Goal: Check status: Check status

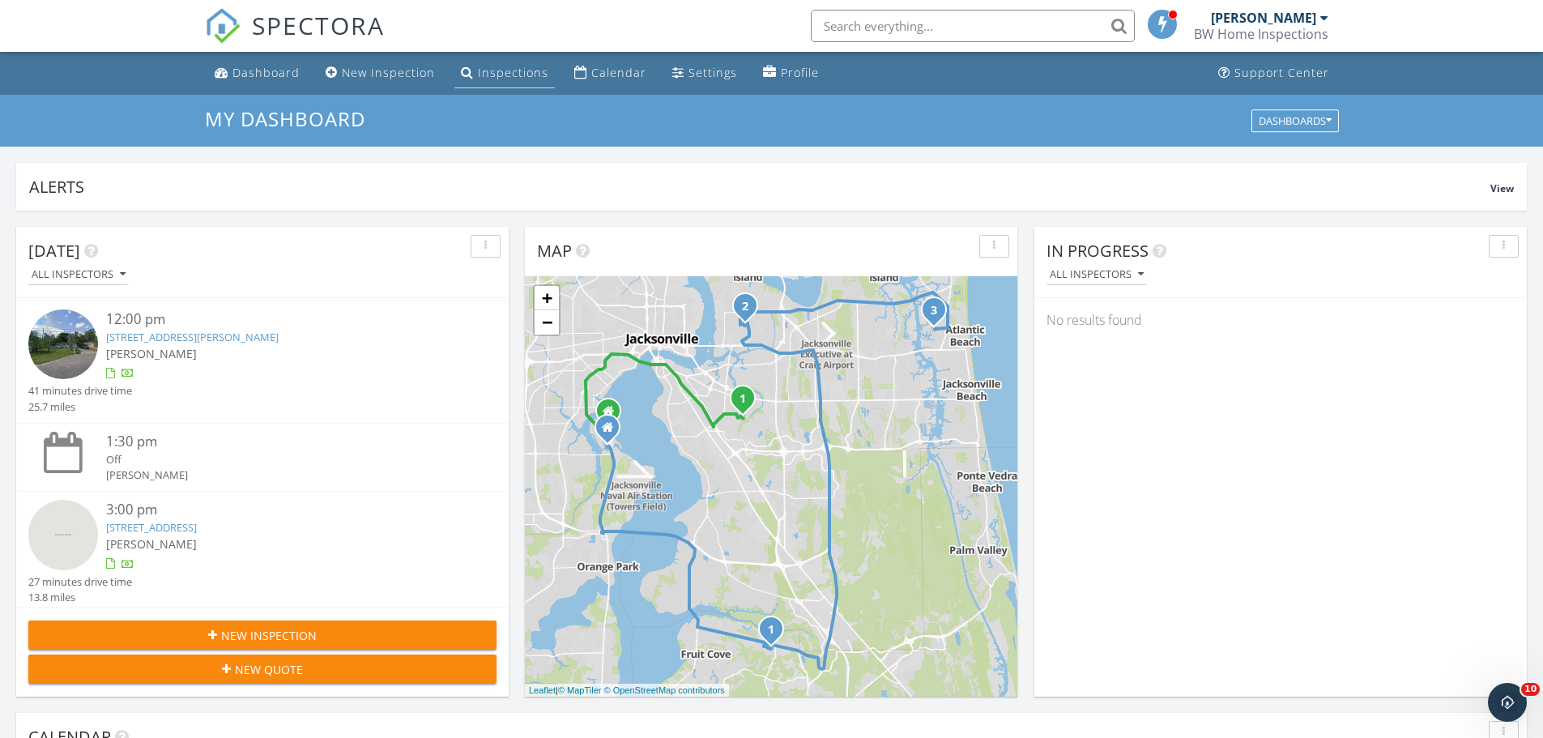
click at [490, 77] on div "Inspections" at bounding box center [513, 72] width 70 height 15
click at [498, 76] on div "Inspections" at bounding box center [513, 72] width 70 height 15
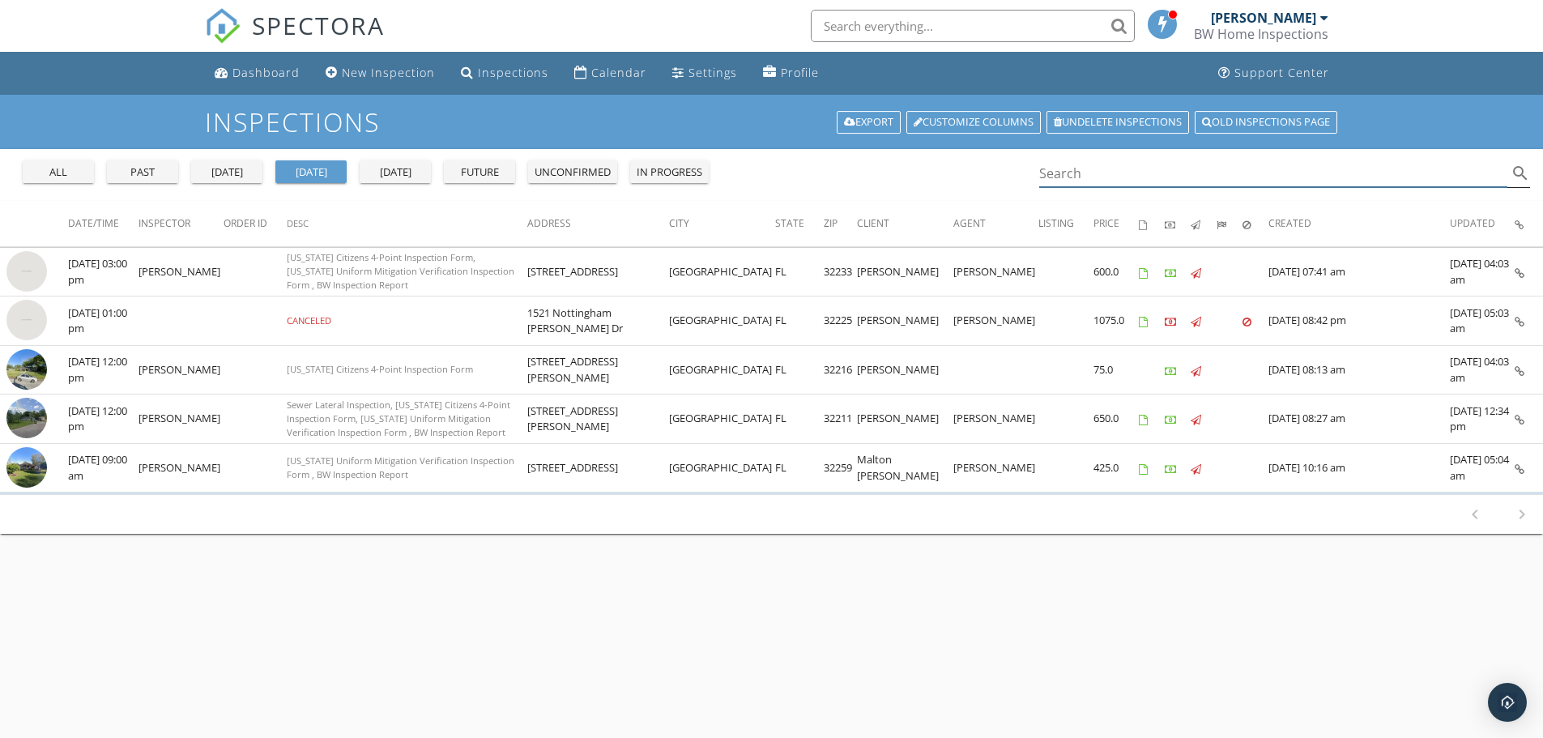
click at [1098, 177] on input "Search" at bounding box center [1273, 173] width 469 height 27
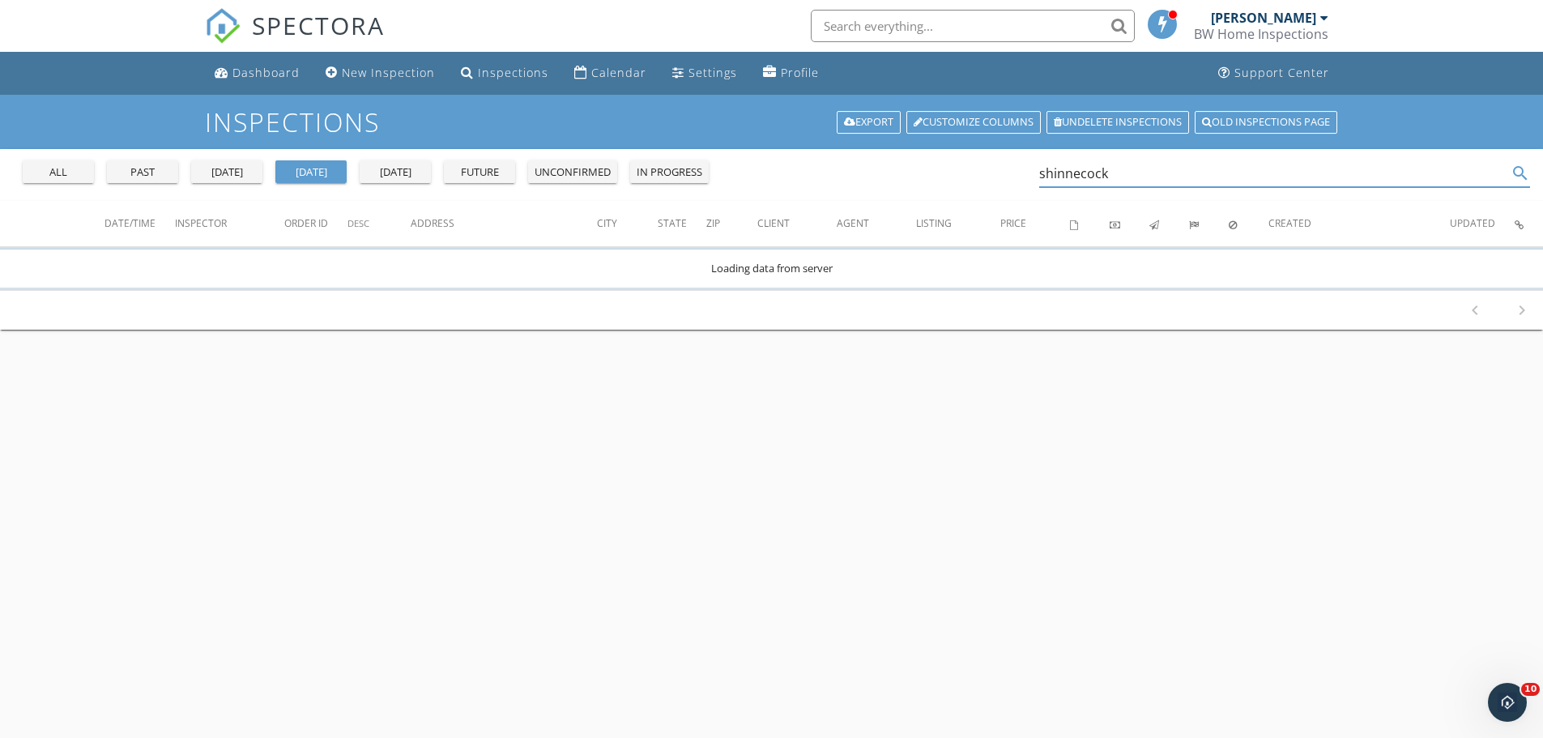
type input "shinnecock"
click at [126, 169] on div "past" at bounding box center [142, 172] width 58 height 16
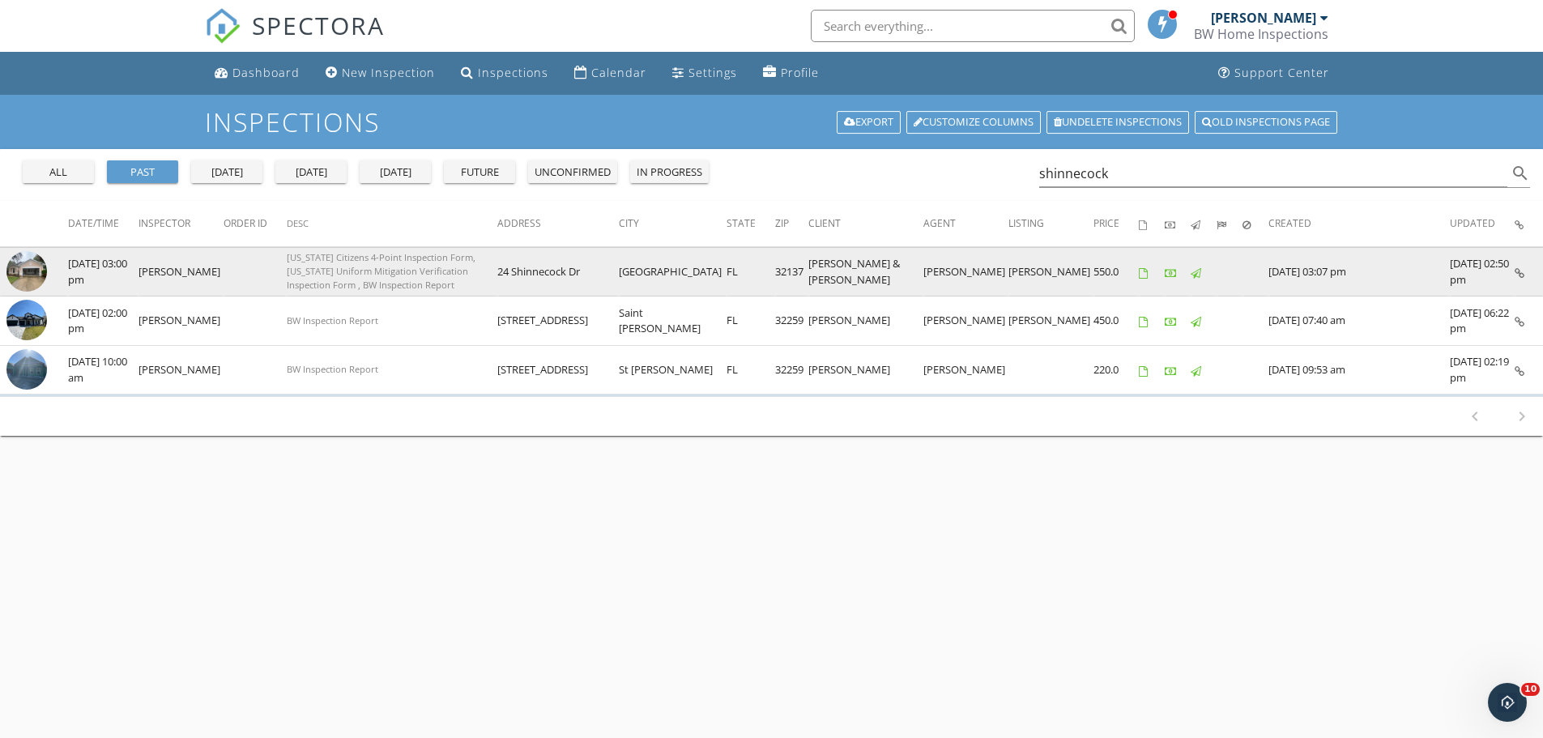
click at [1524, 274] on td at bounding box center [1529, 271] width 28 height 49
click at [1520, 274] on icon at bounding box center [1520, 273] width 10 height 11
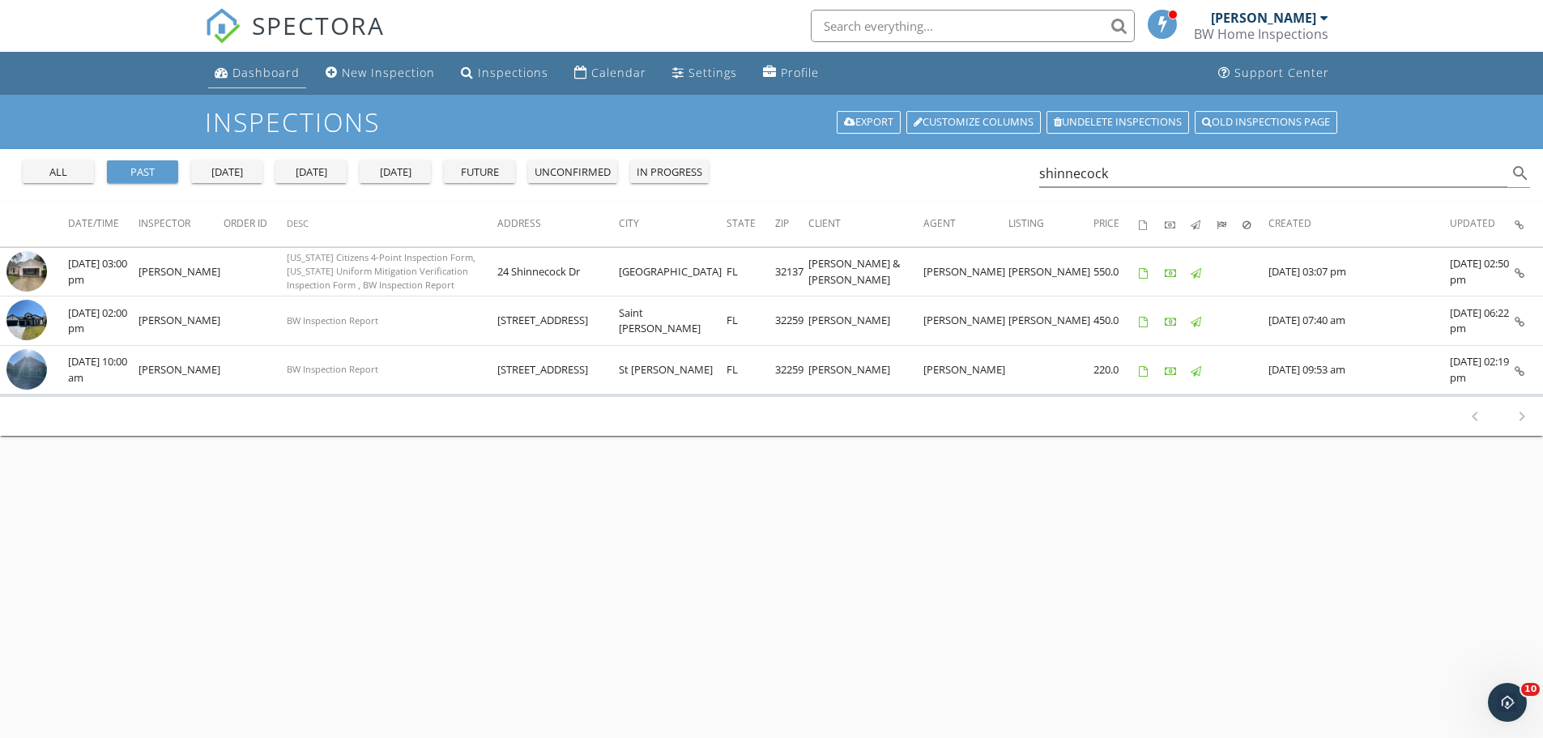
click at [244, 74] on div "Dashboard" at bounding box center [265, 72] width 67 height 15
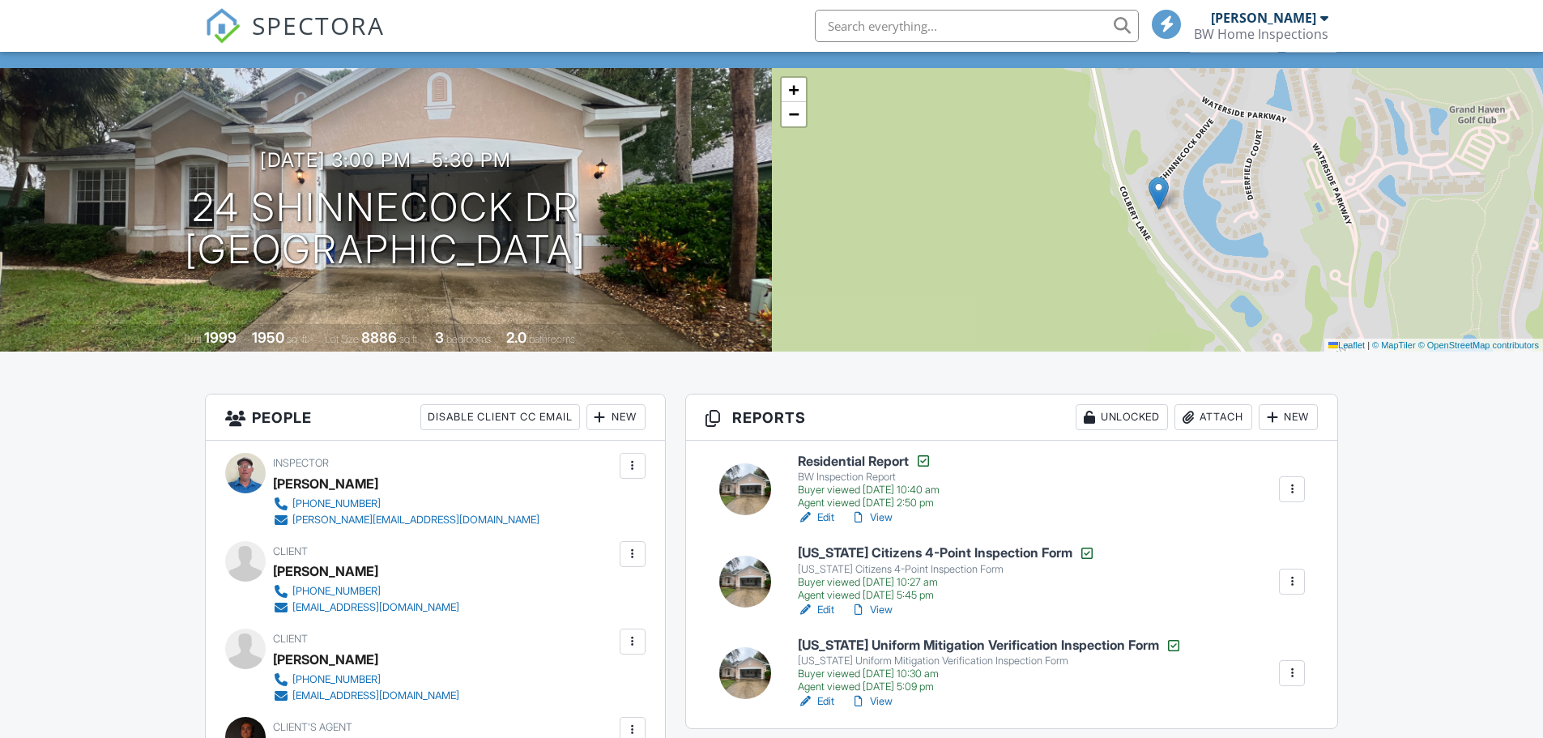
scroll to position [162, 0]
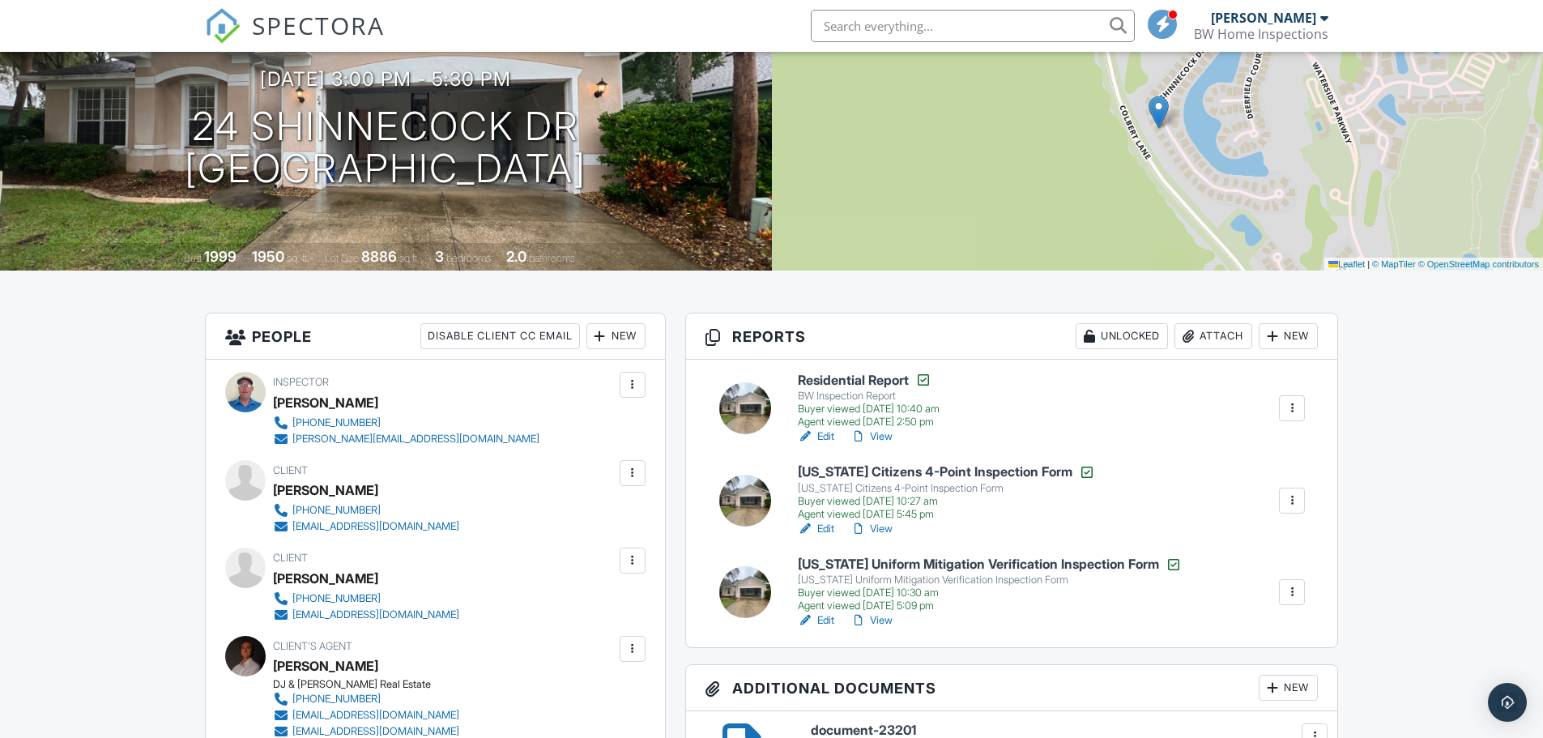
click at [879, 620] on link "View" at bounding box center [872, 620] width 42 height 16
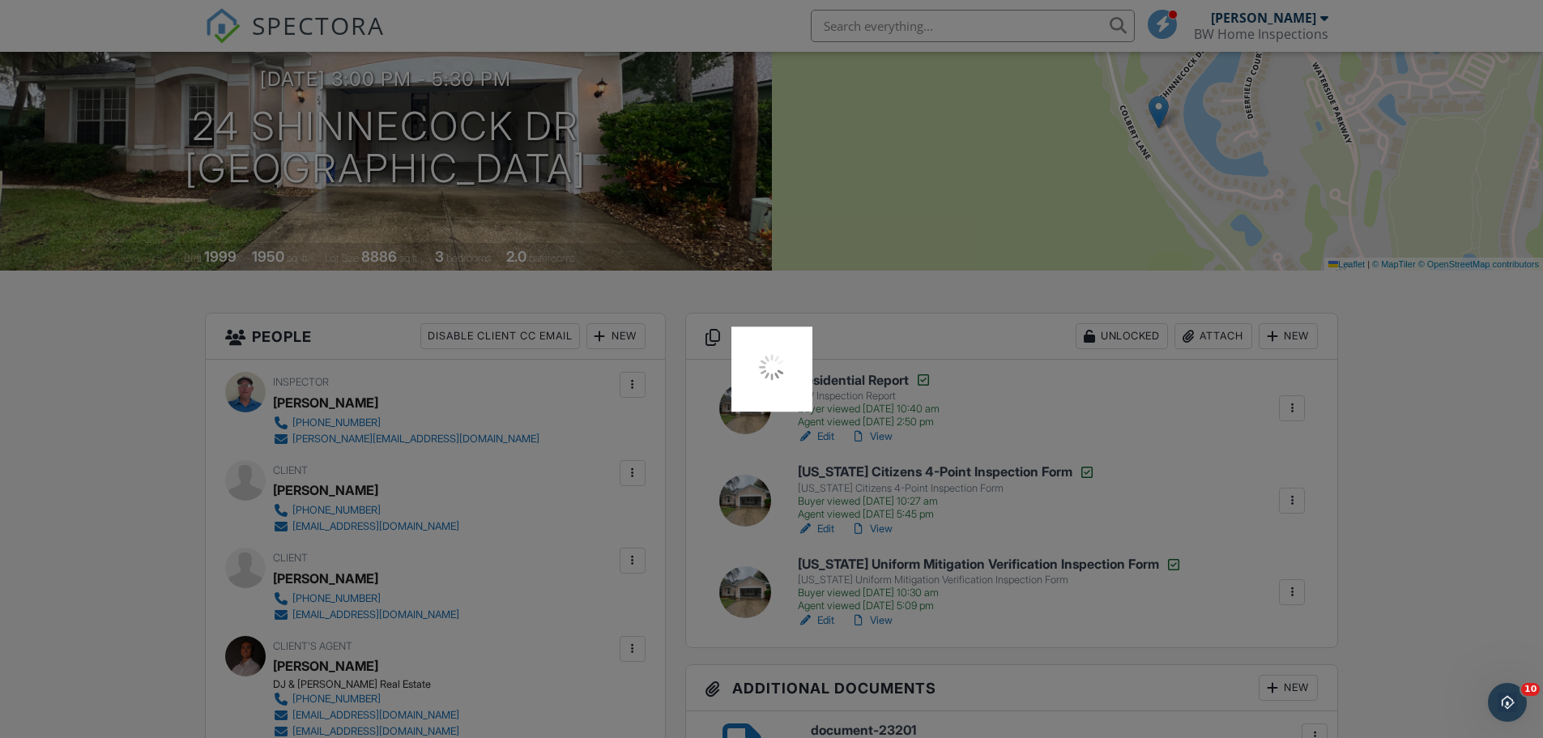
scroll to position [0, 0]
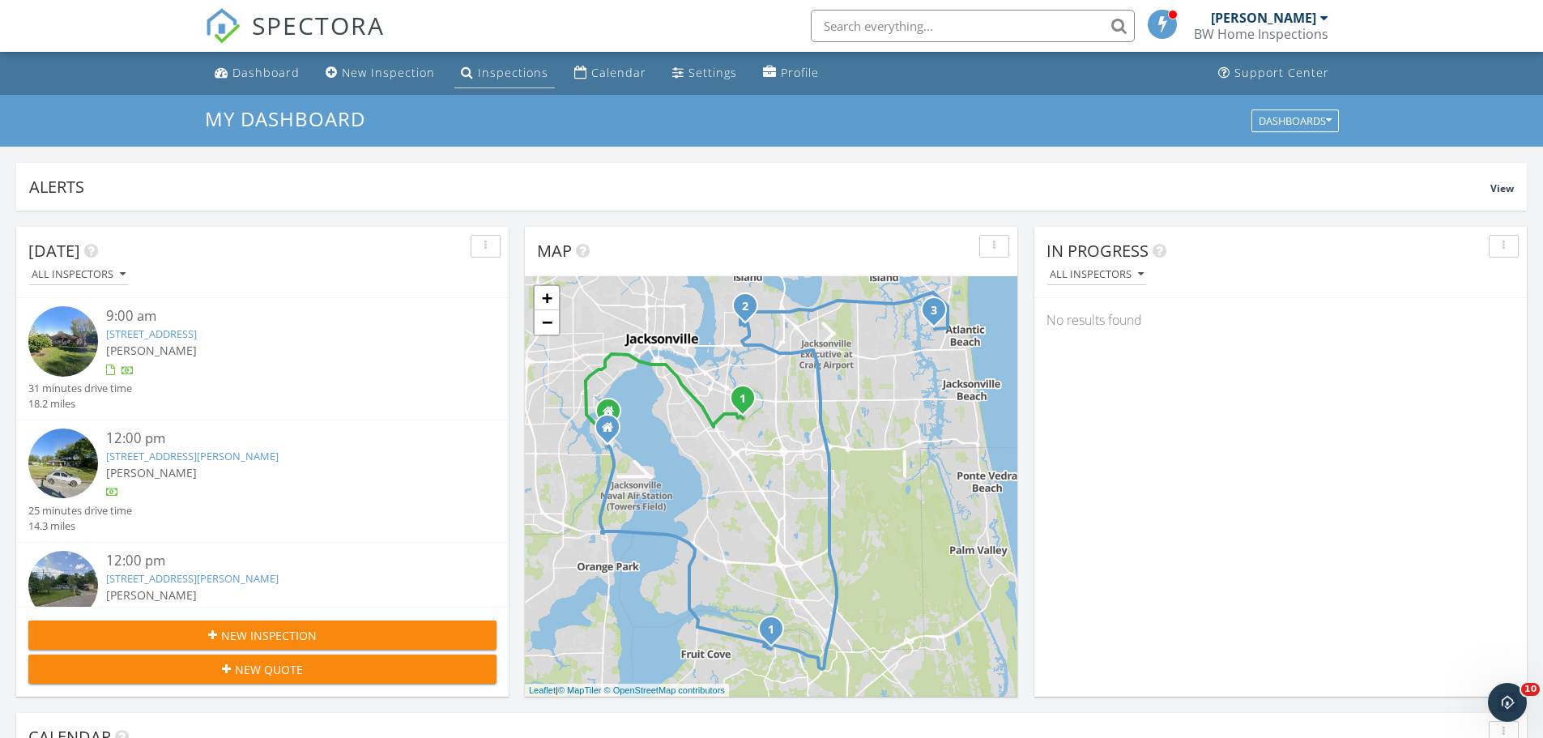
click at [509, 75] on div "Inspections" at bounding box center [513, 72] width 70 height 15
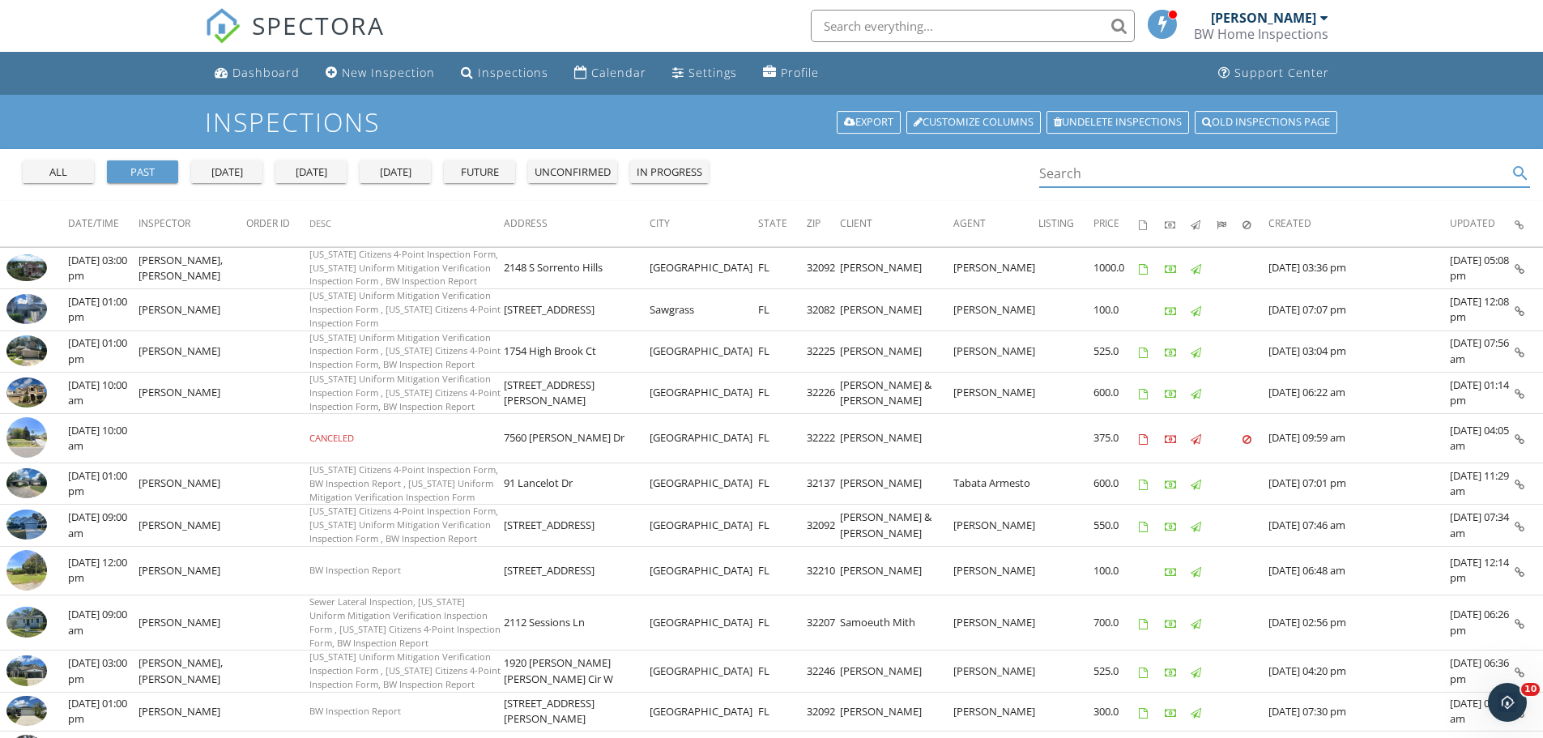
click at [1144, 177] on input "Search" at bounding box center [1273, 173] width 469 height 27
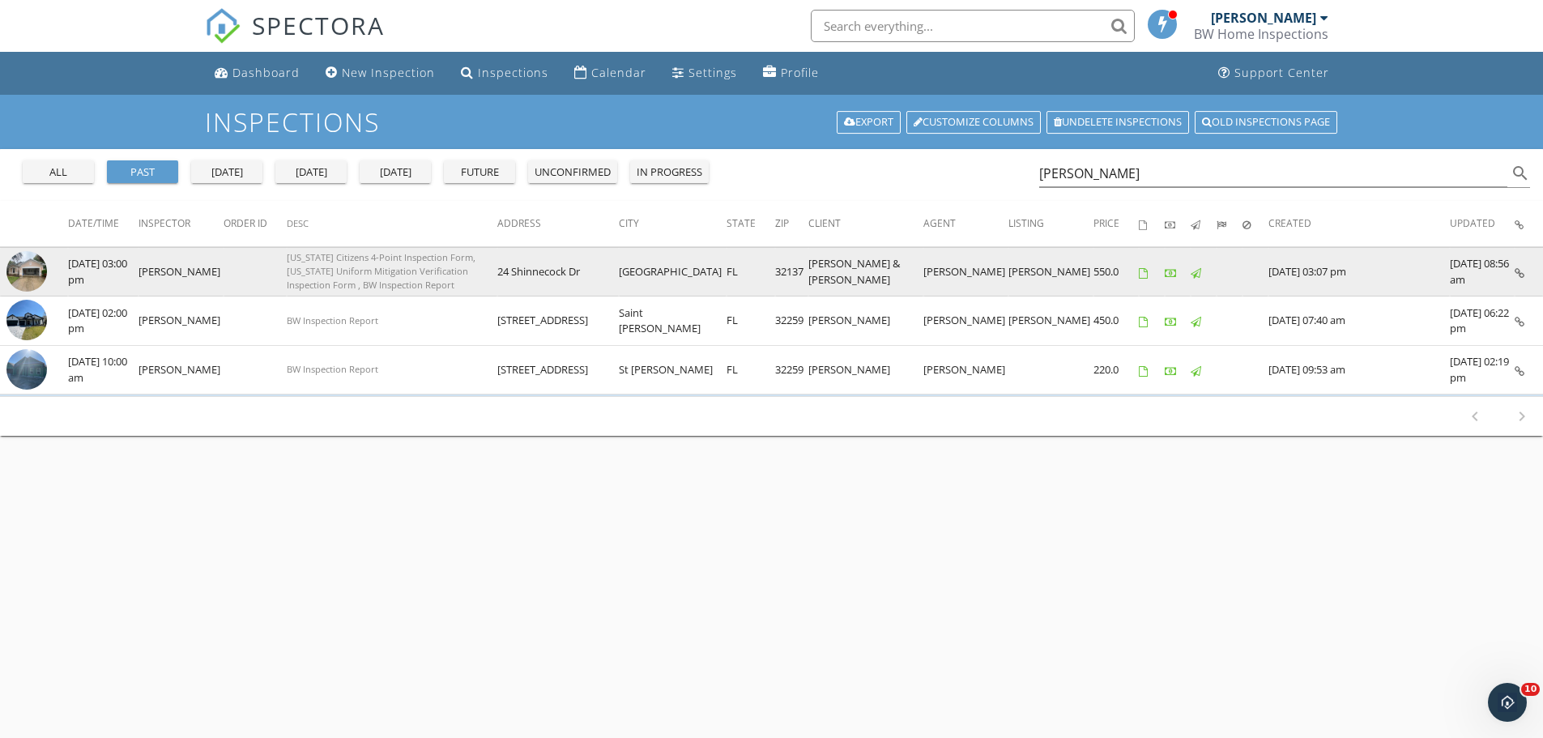
click at [1517, 268] on icon at bounding box center [1520, 273] width 10 height 11
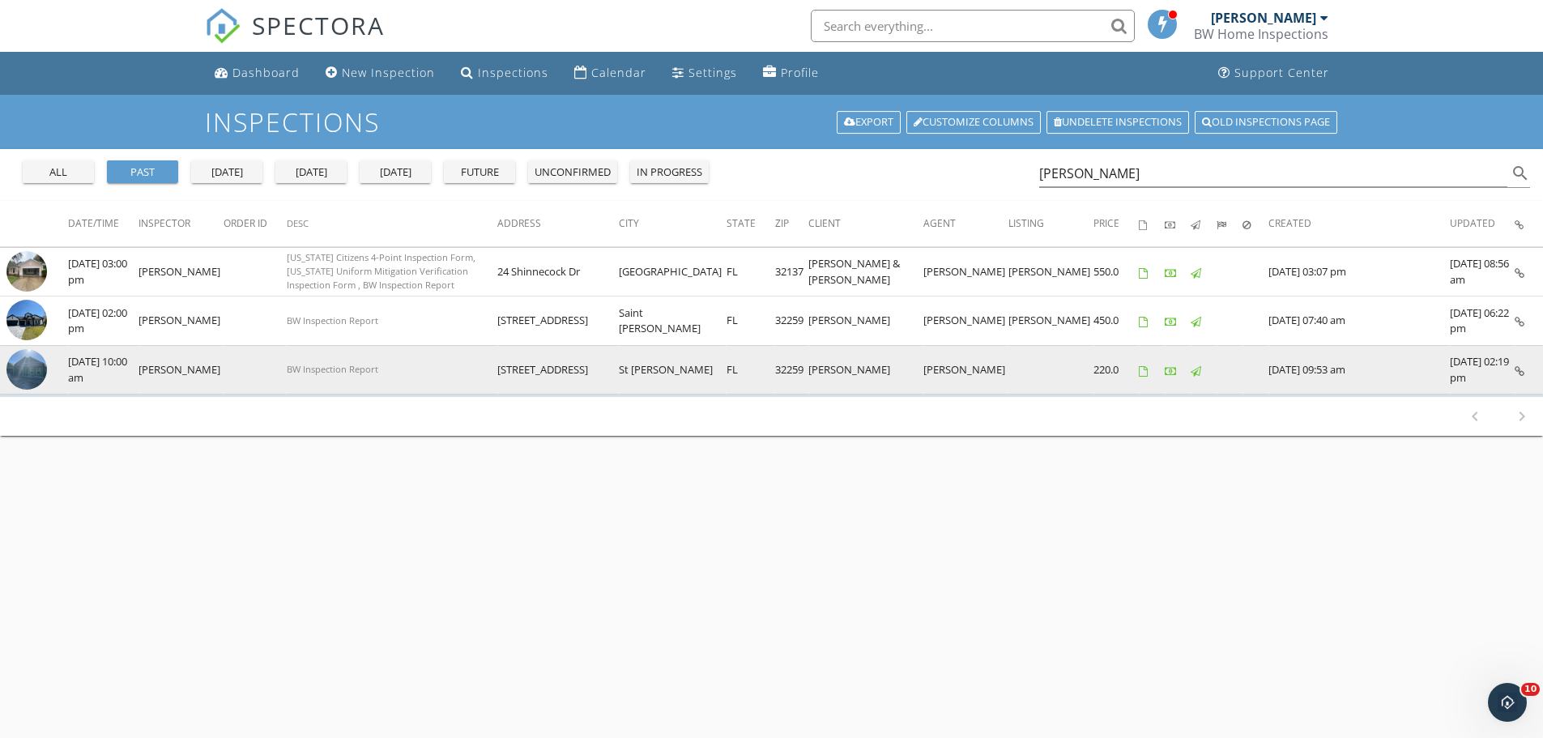
click at [1520, 369] on icon at bounding box center [1520, 371] width 10 height 11
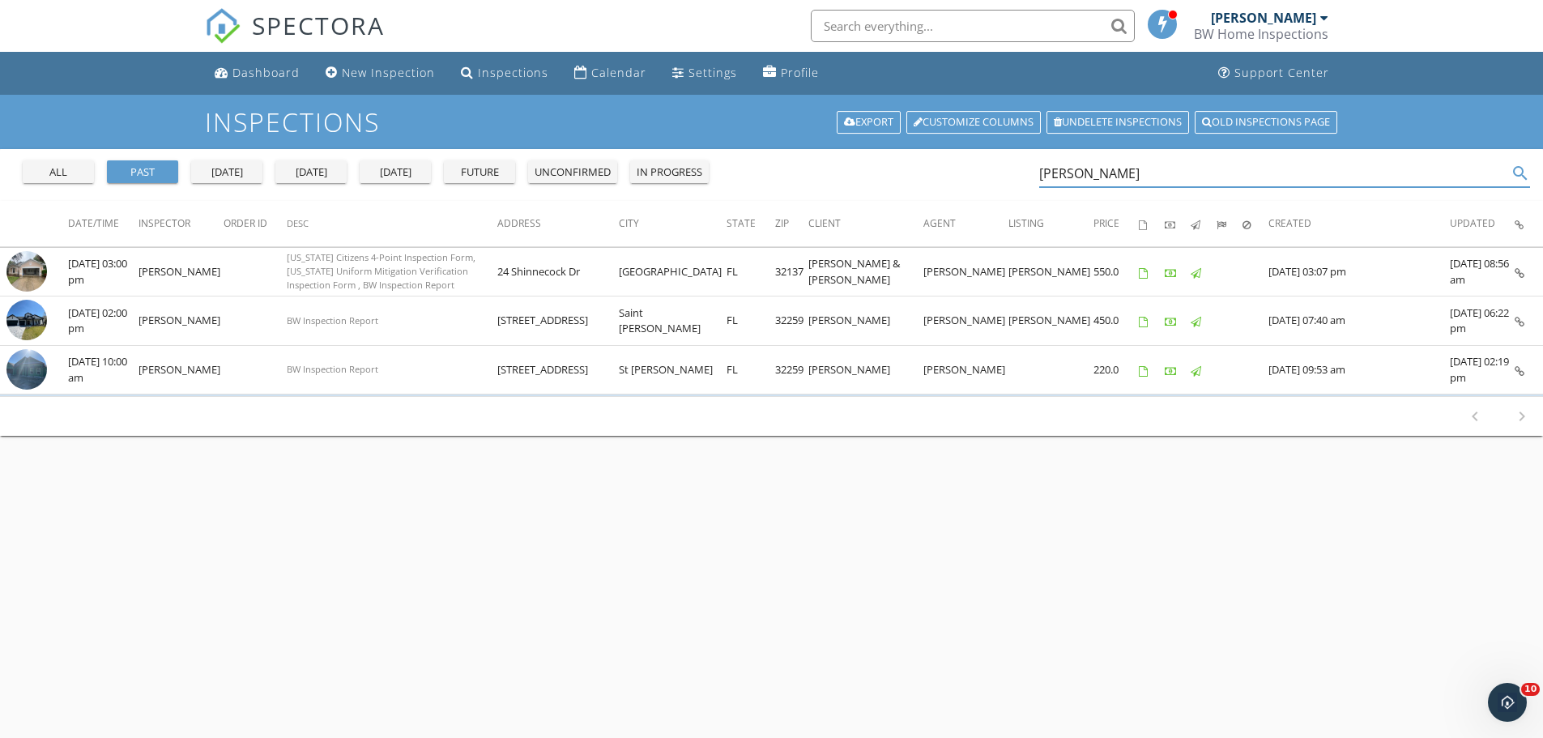
click at [1107, 172] on input "shinn" at bounding box center [1273, 173] width 469 height 27
type input "s"
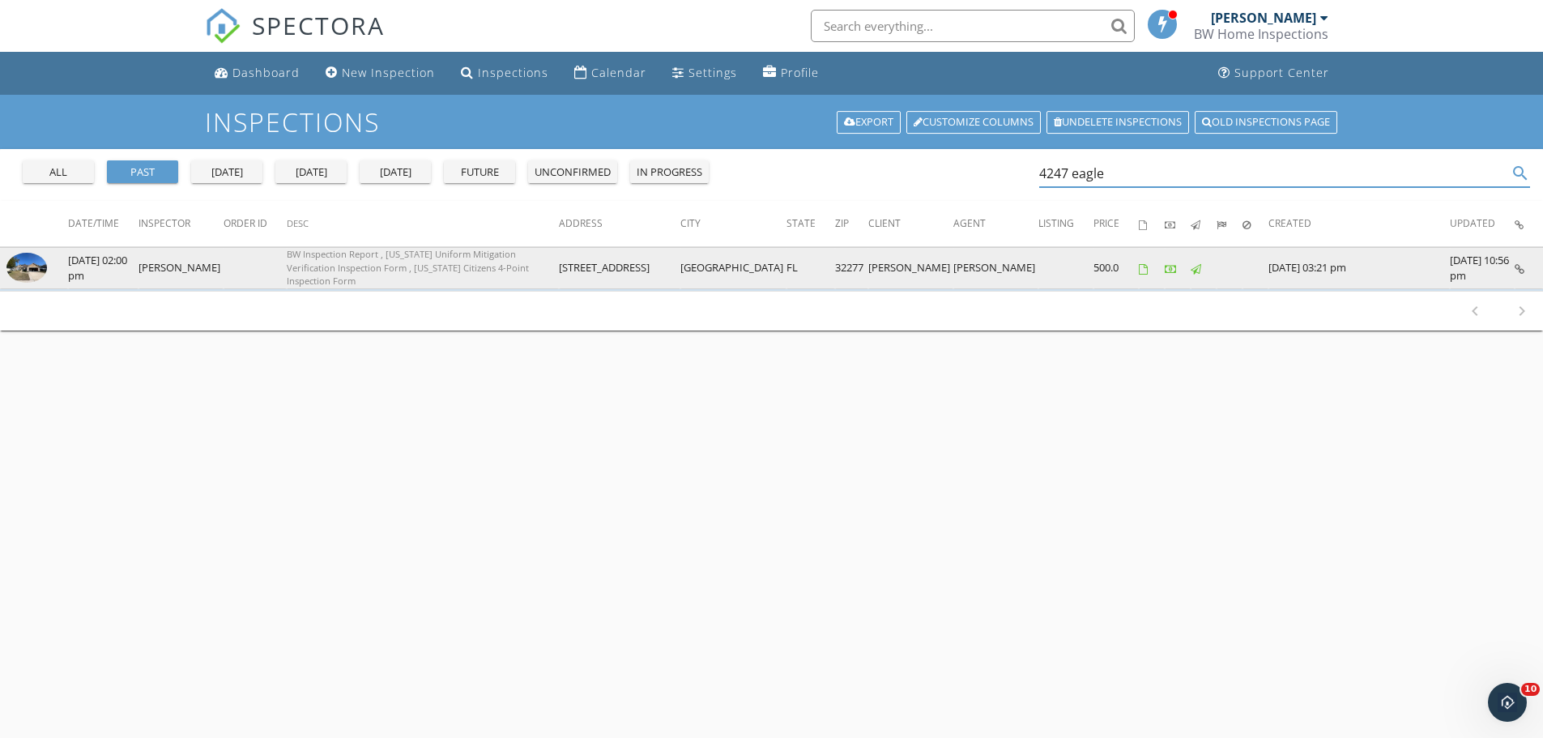
type input "4247 eagle"
click at [1522, 271] on icon at bounding box center [1520, 269] width 10 height 11
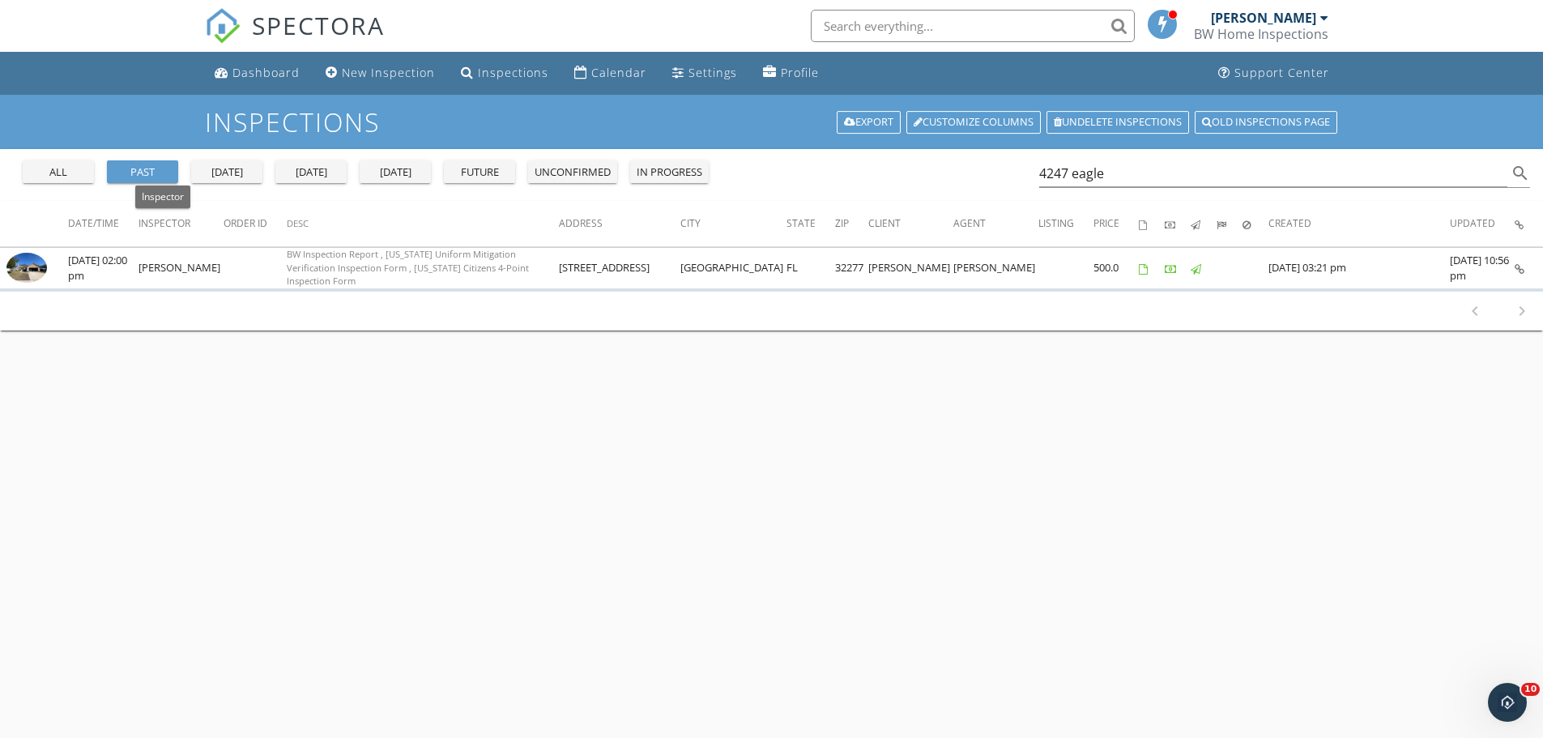
click at [169, 227] on span "Inspector" at bounding box center [165, 223] width 52 height 14
drag, startPoint x: 1146, startPoint y: 170, endPoint x: 879, endPoint y: 173, distance: 267.3
click at [879, 173] on div "all past yesterday today tomorrow future unconfirmed in progress 4247 eagle sea…" at bounding box center [771, 175] width 1543 height 52
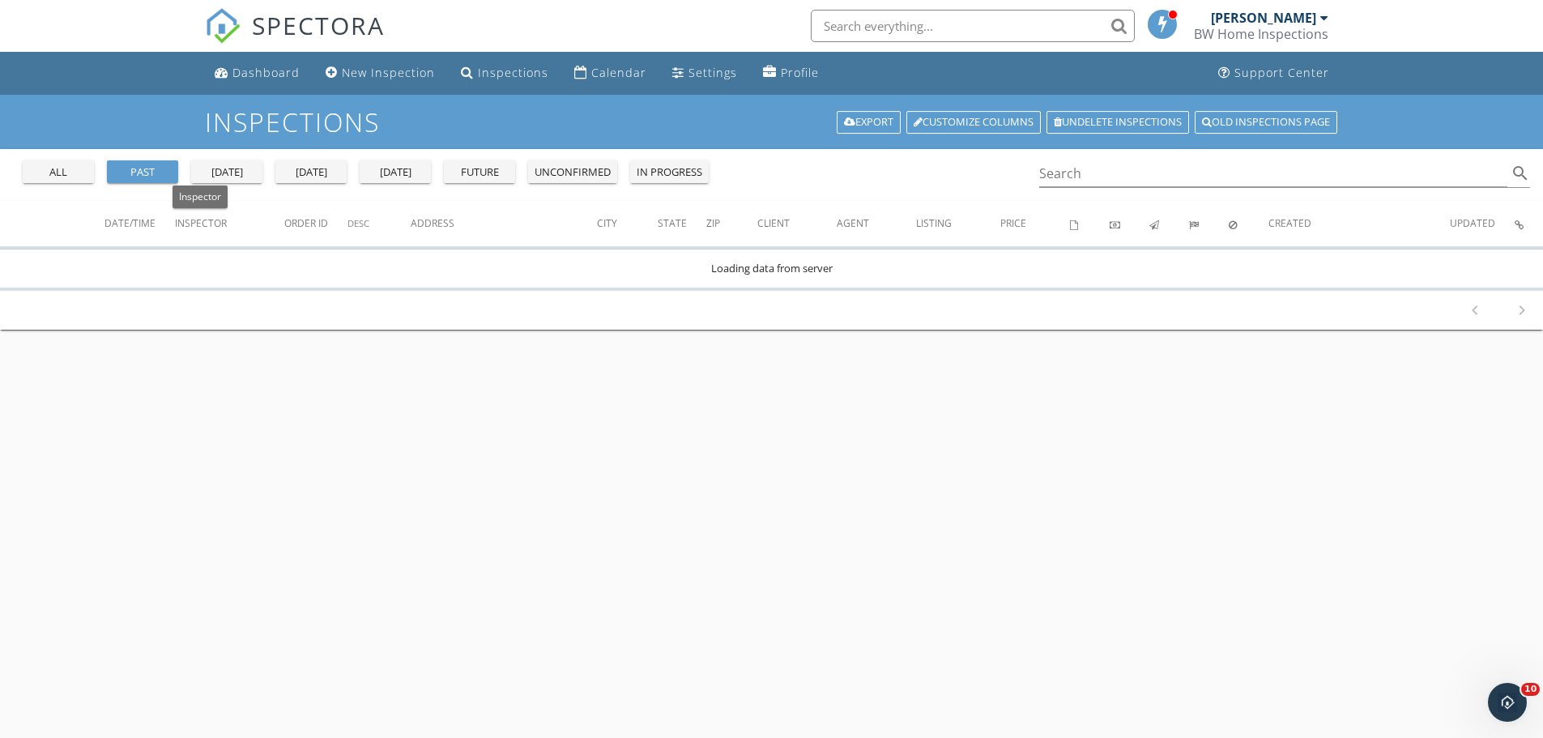
click at [207, 222] on span "Inspector" at bounding box center [201, 223] width 52 height 14
click at [201, 231] on th "Inspector" at bounding box center [229, 223] width 109 height 45
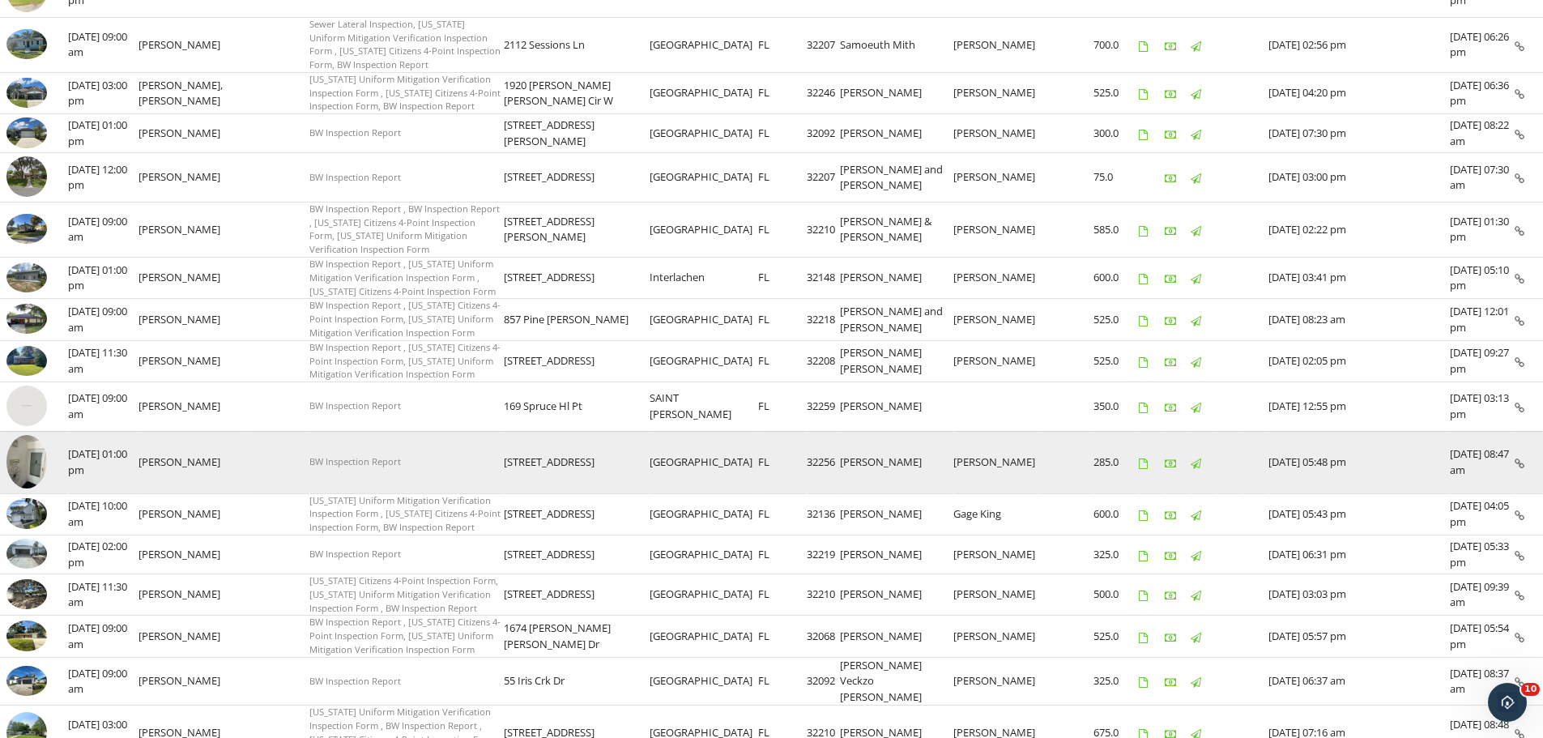
scroll to position [694, 0]
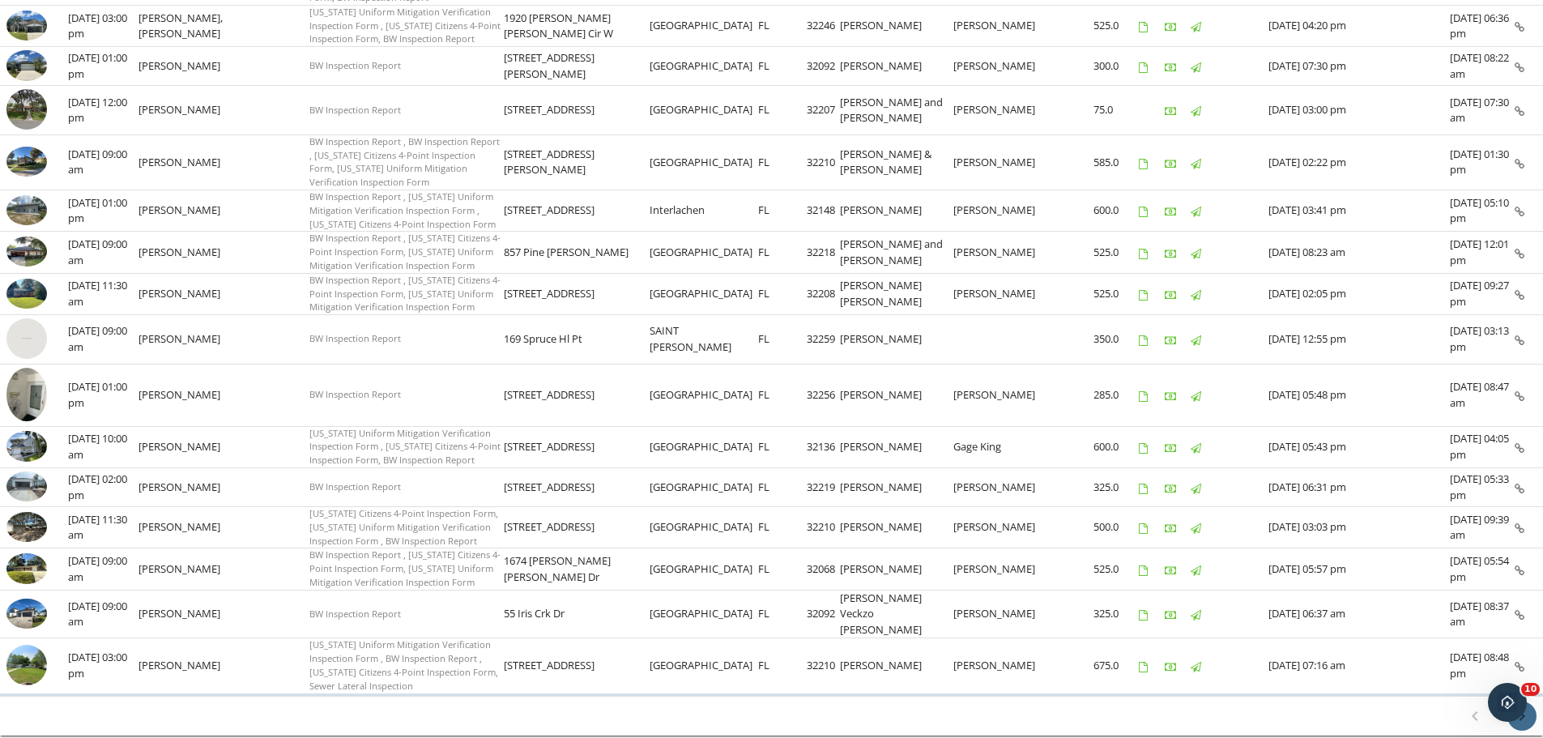
click at [1521, 706] on icon "chevron_right" at bounding box center [1521, 715] width 19 height 19
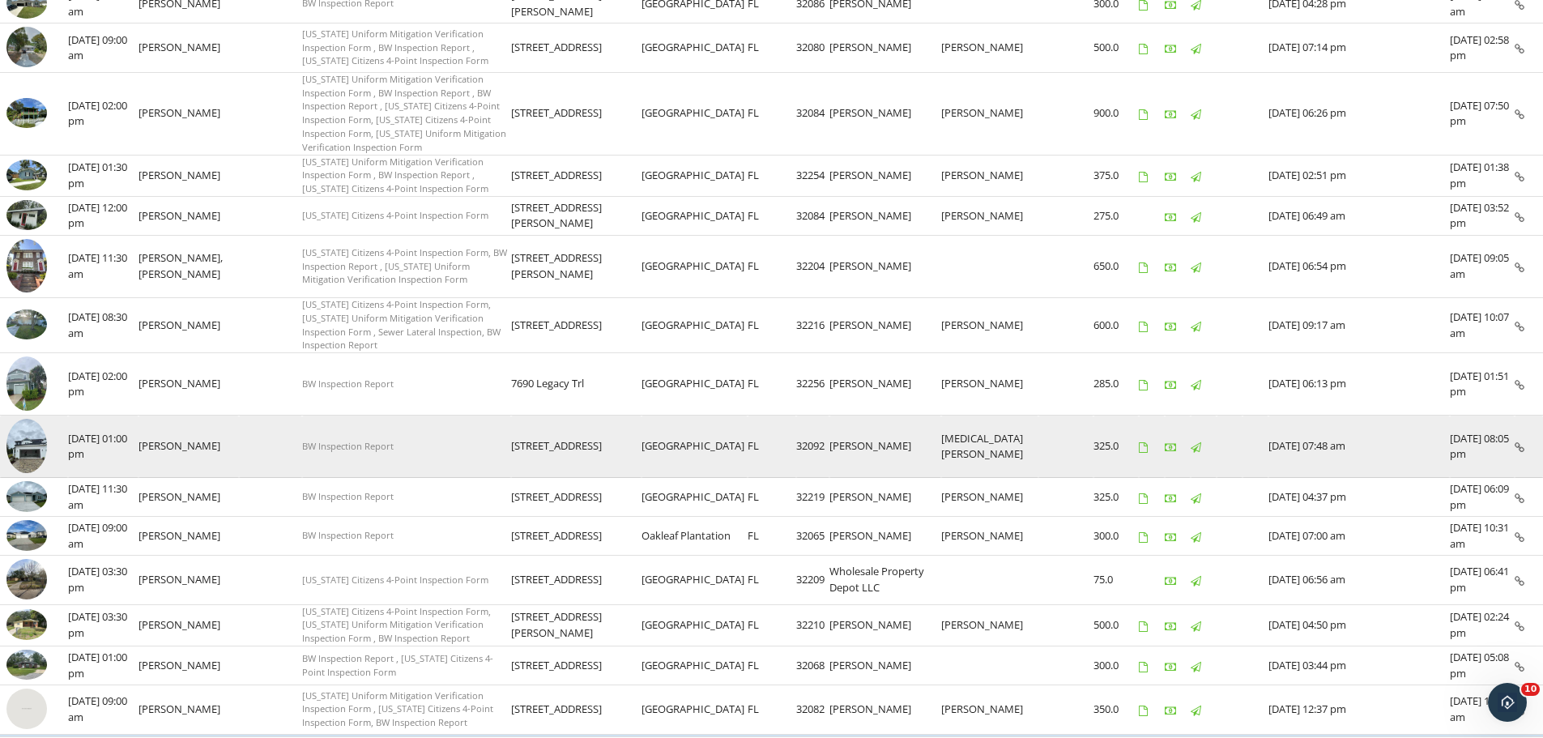
scroll to position [777, 0]
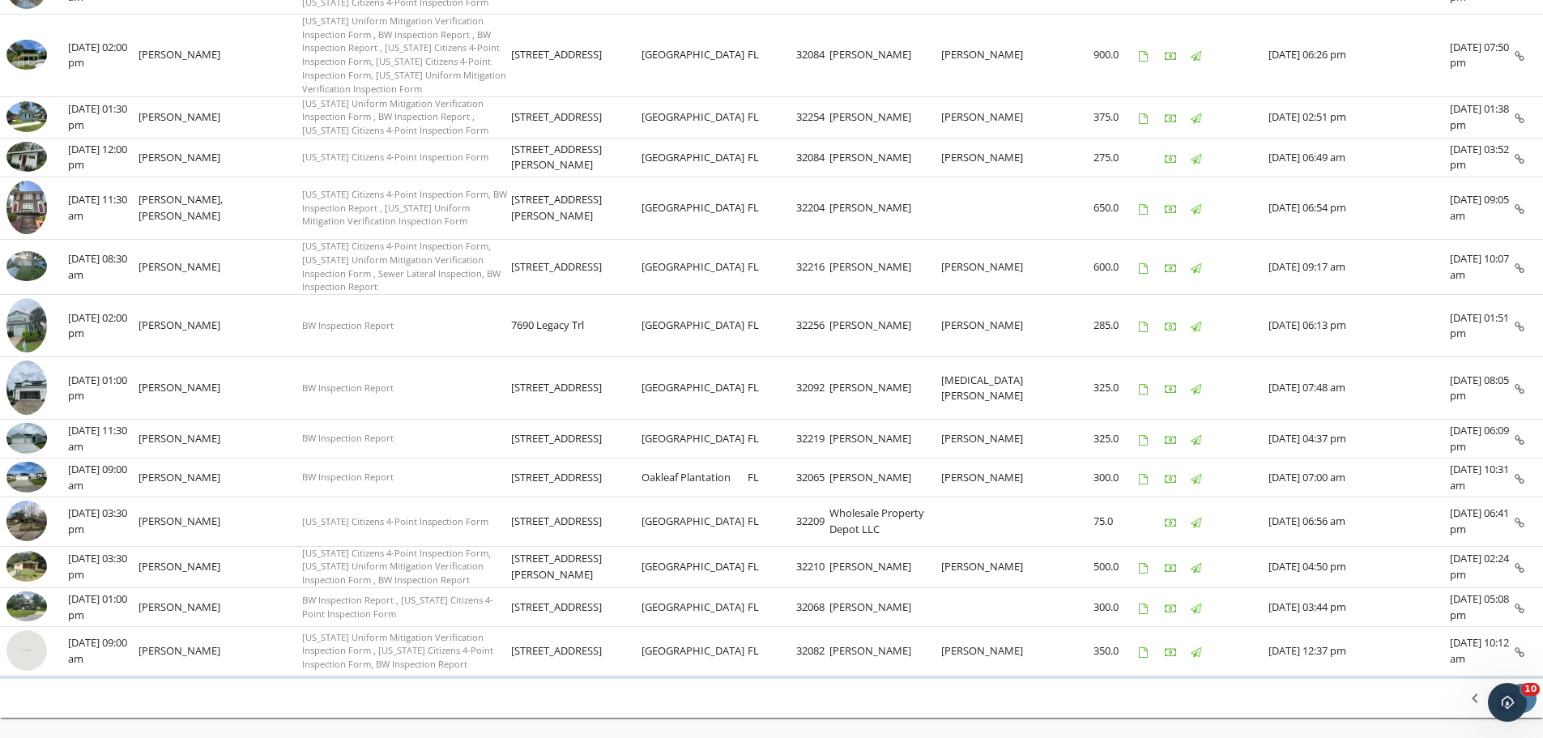
click at [1524, 689] on icon "chevron_right" at bounding box center [1521, 698] width 19 height 19
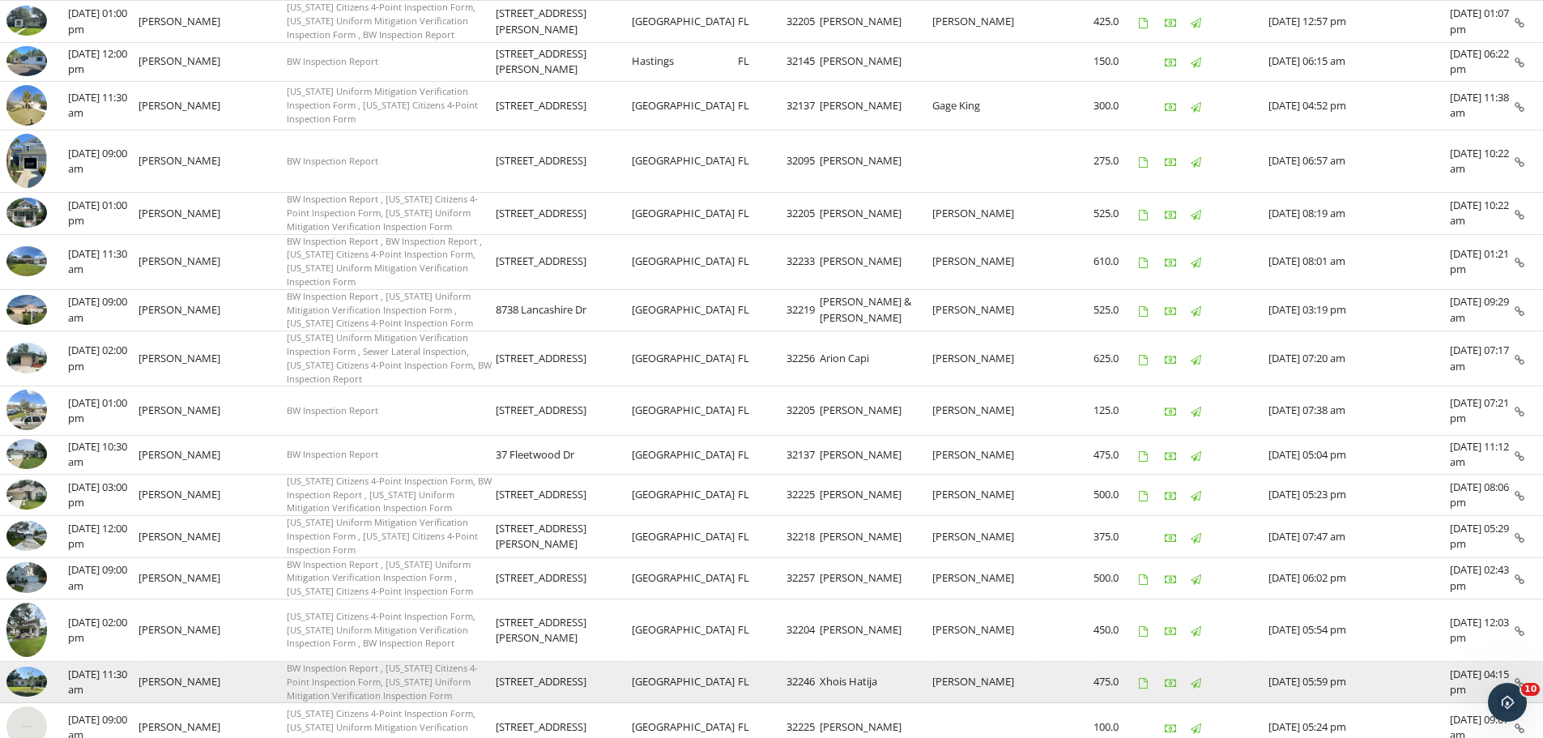
scroll to position [693, 0]
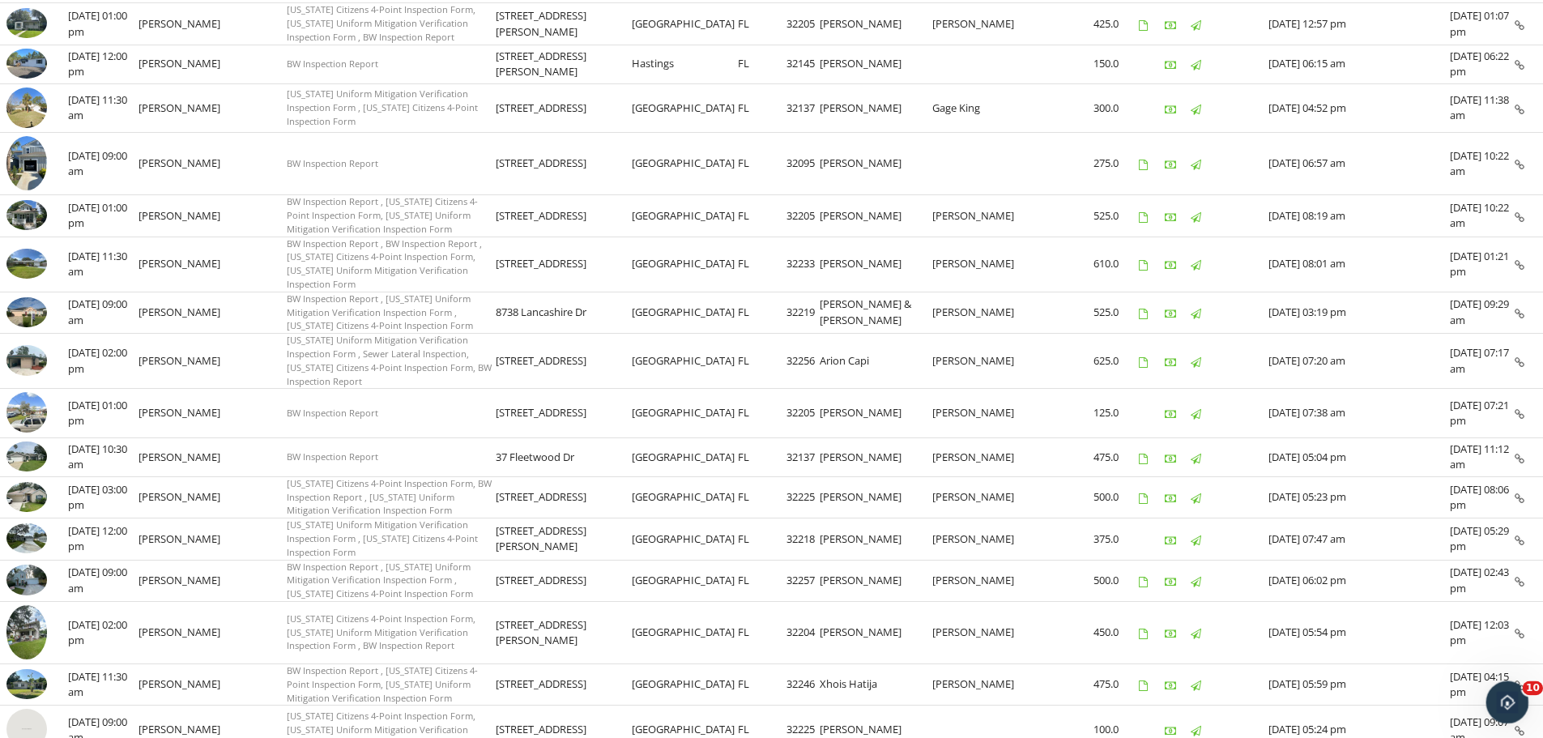
click at [1522, 722] on body "SPECTORA Jere Pitman BW Home Inspections Role: Inspector Dashboard New Inspecti…" at bounding box center [771, 92] width 1543 height 1571
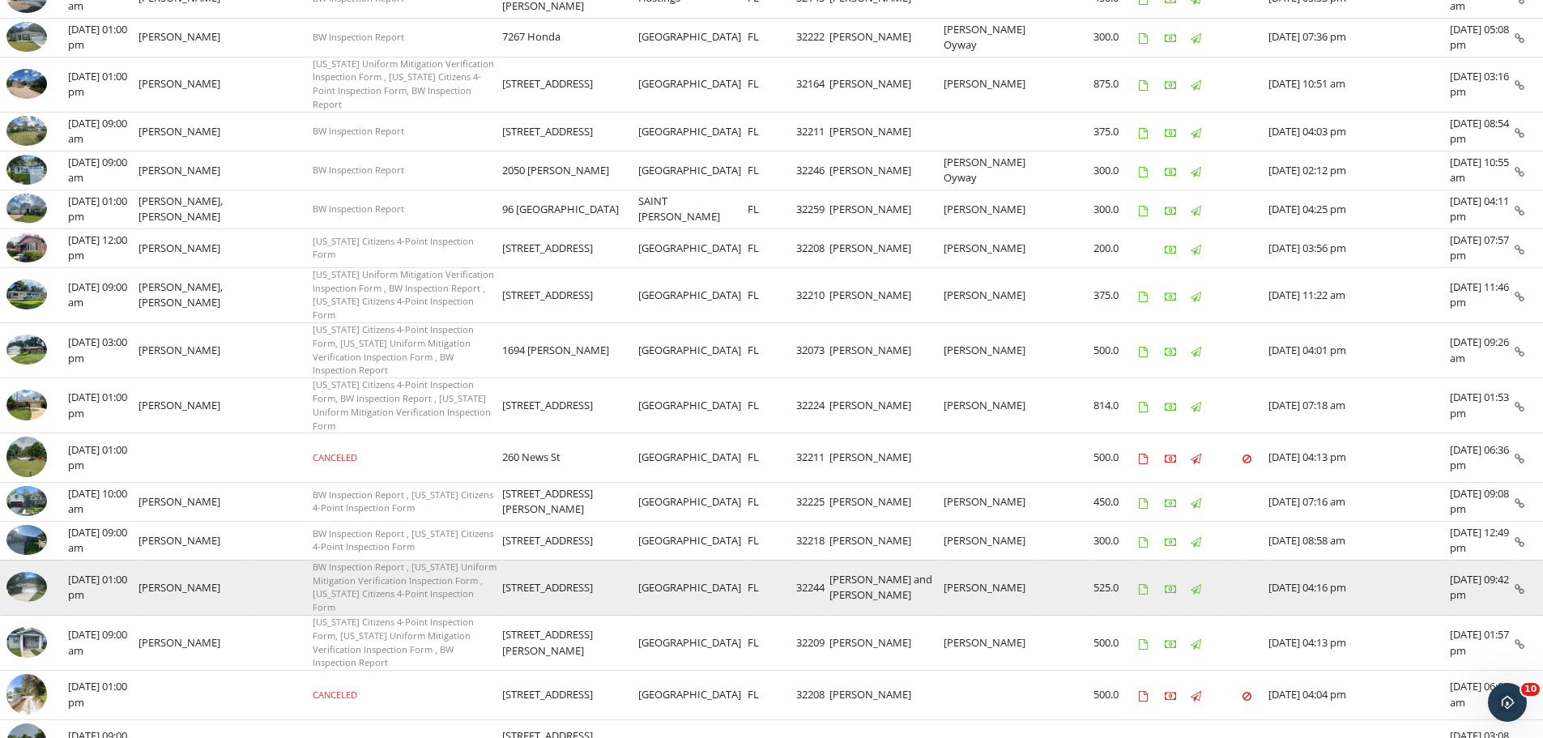
scroll to position [665, 0]
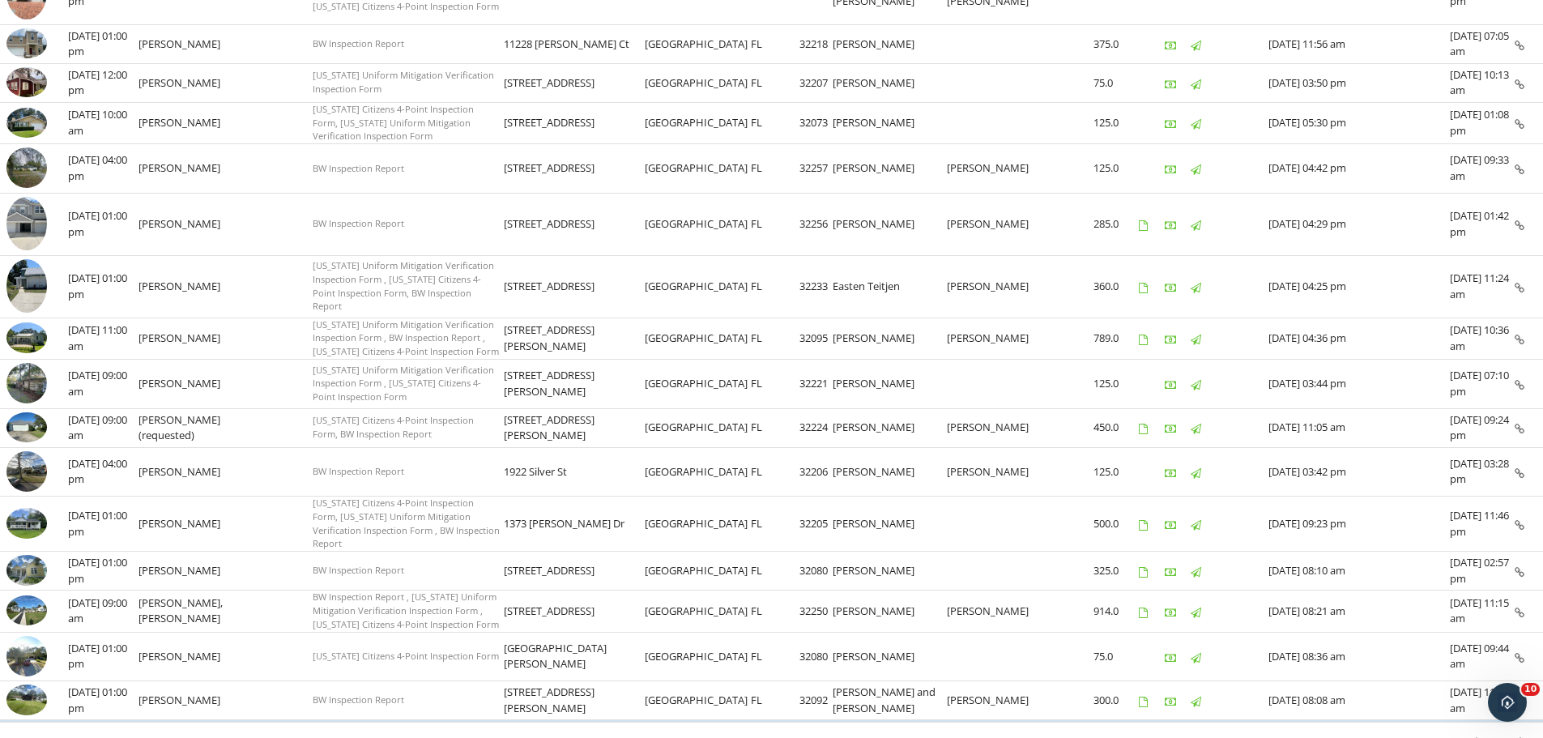
scroll to position [763, 0]
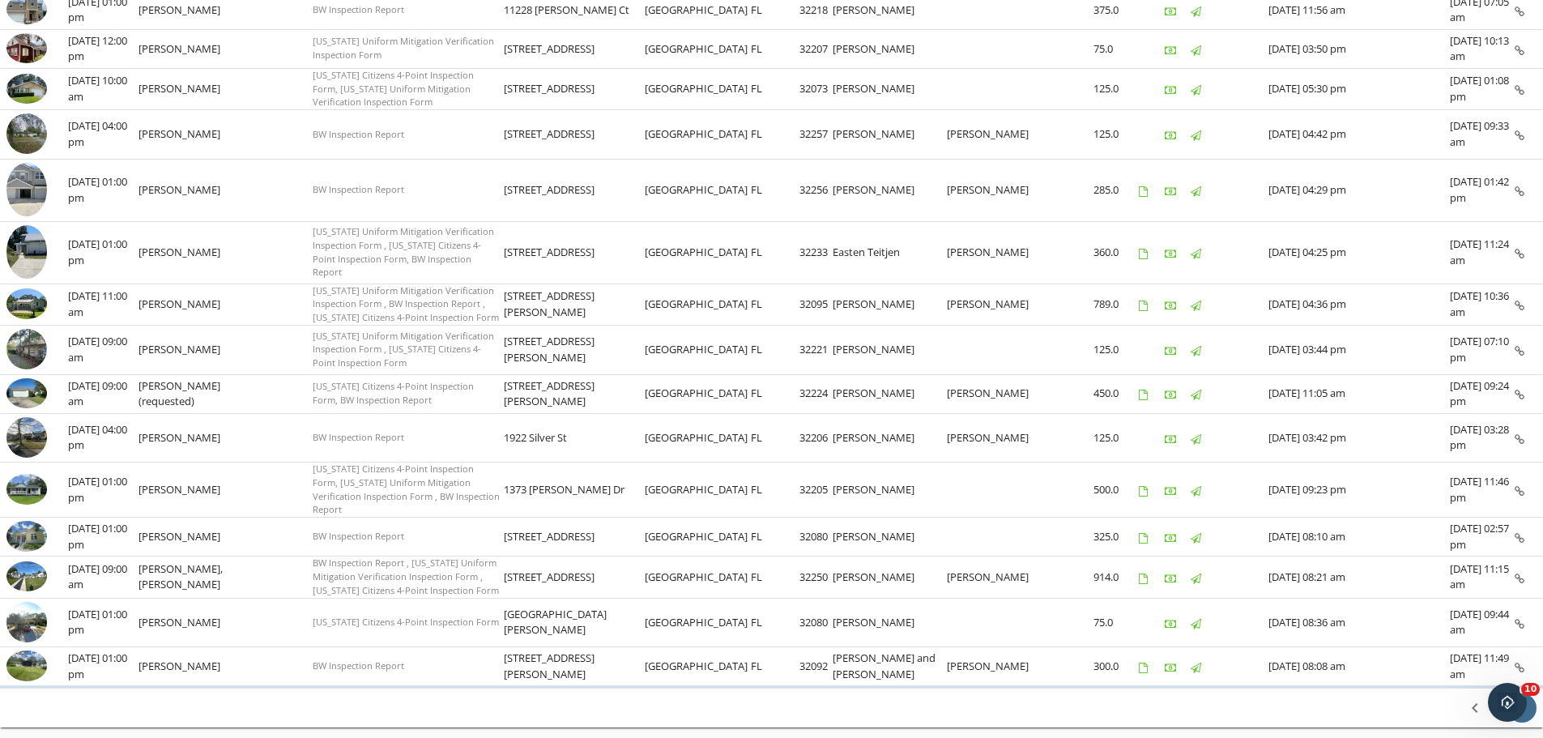
click at [1519, 698] on icon "chevron_right" at bounding box center [1521, 707] width 19 height 19
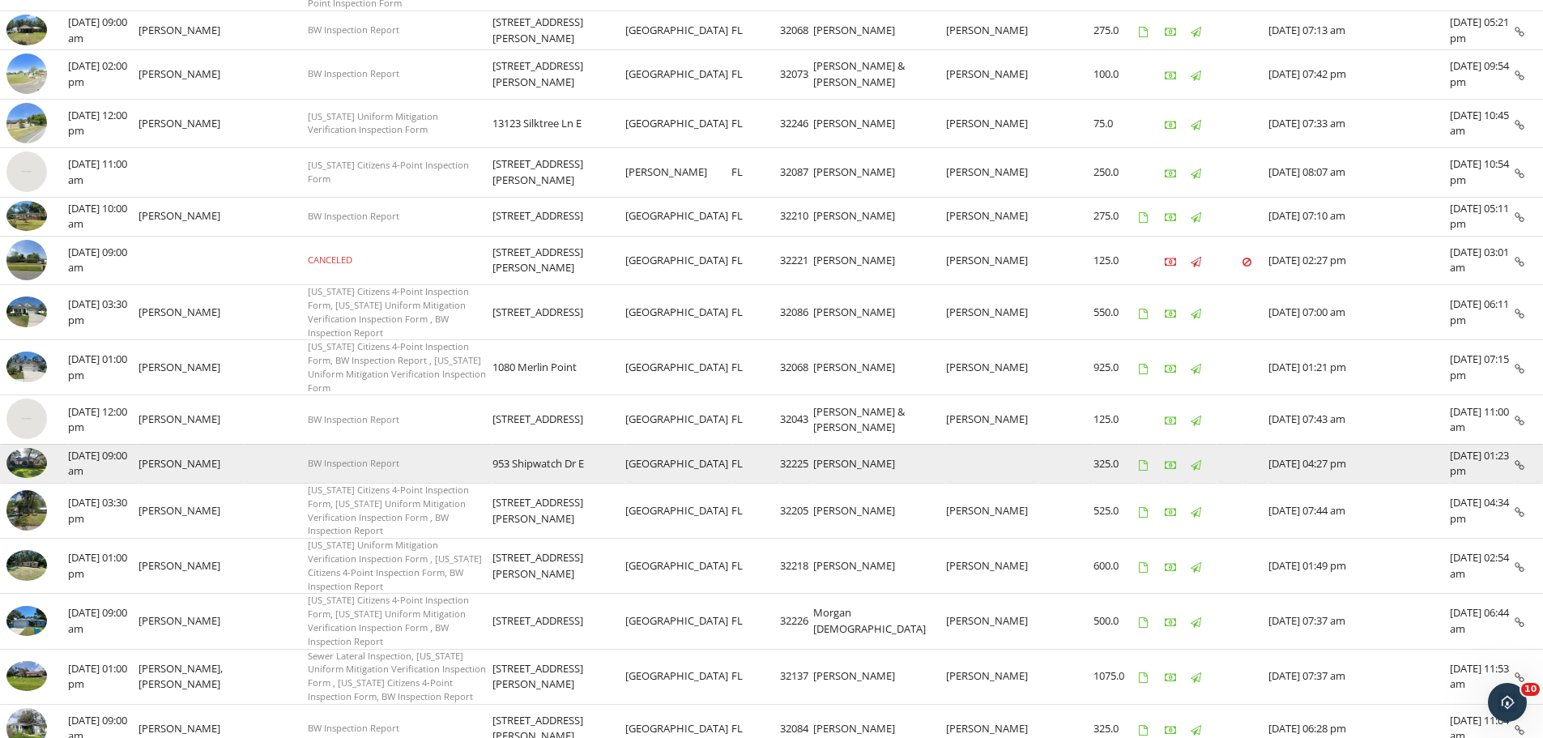
scroll to position [755, 0]
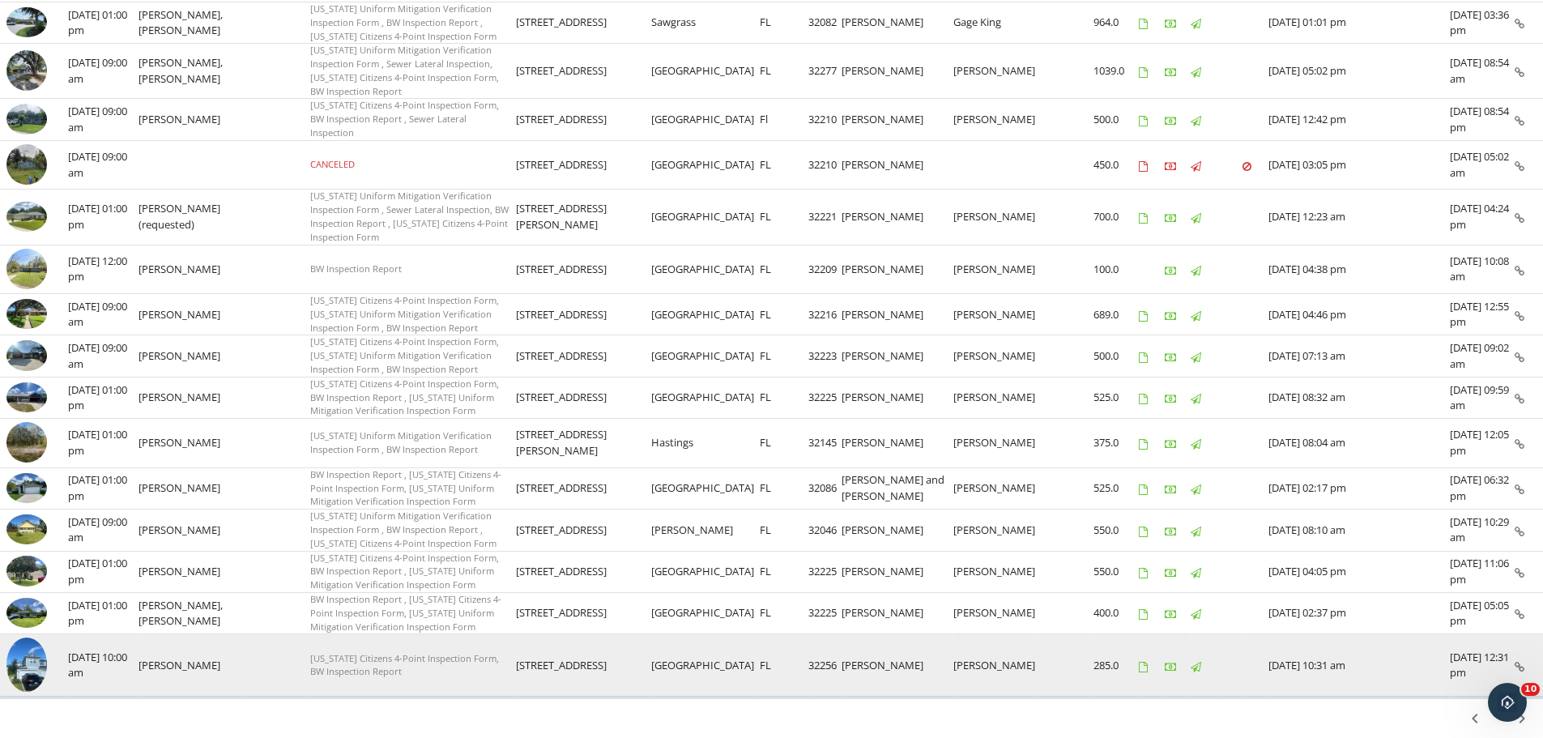
scroll to position [707, 0]
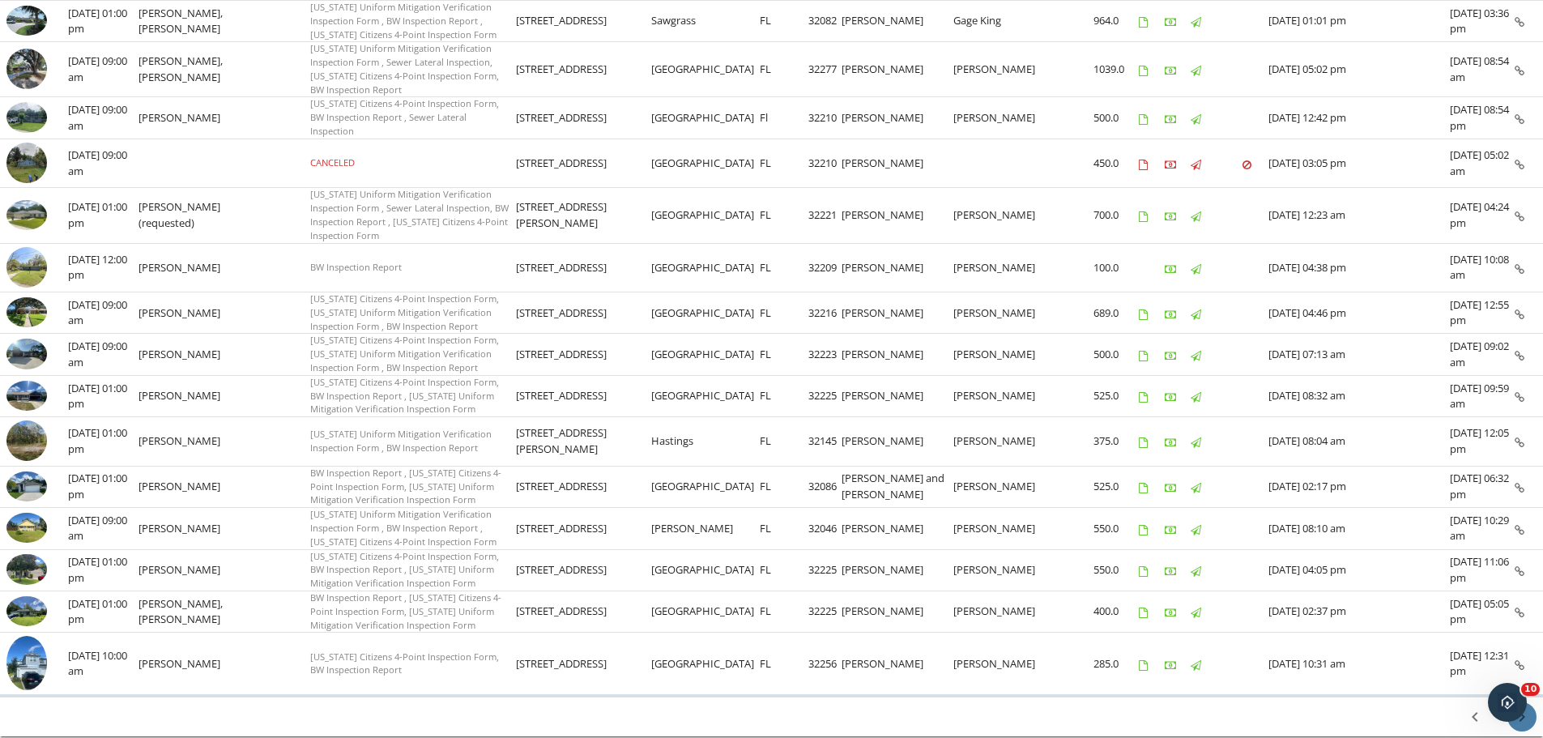
click at [1517, 707] on icon "chevron_right" at bounding box center [1521, 716] width 19 height 19
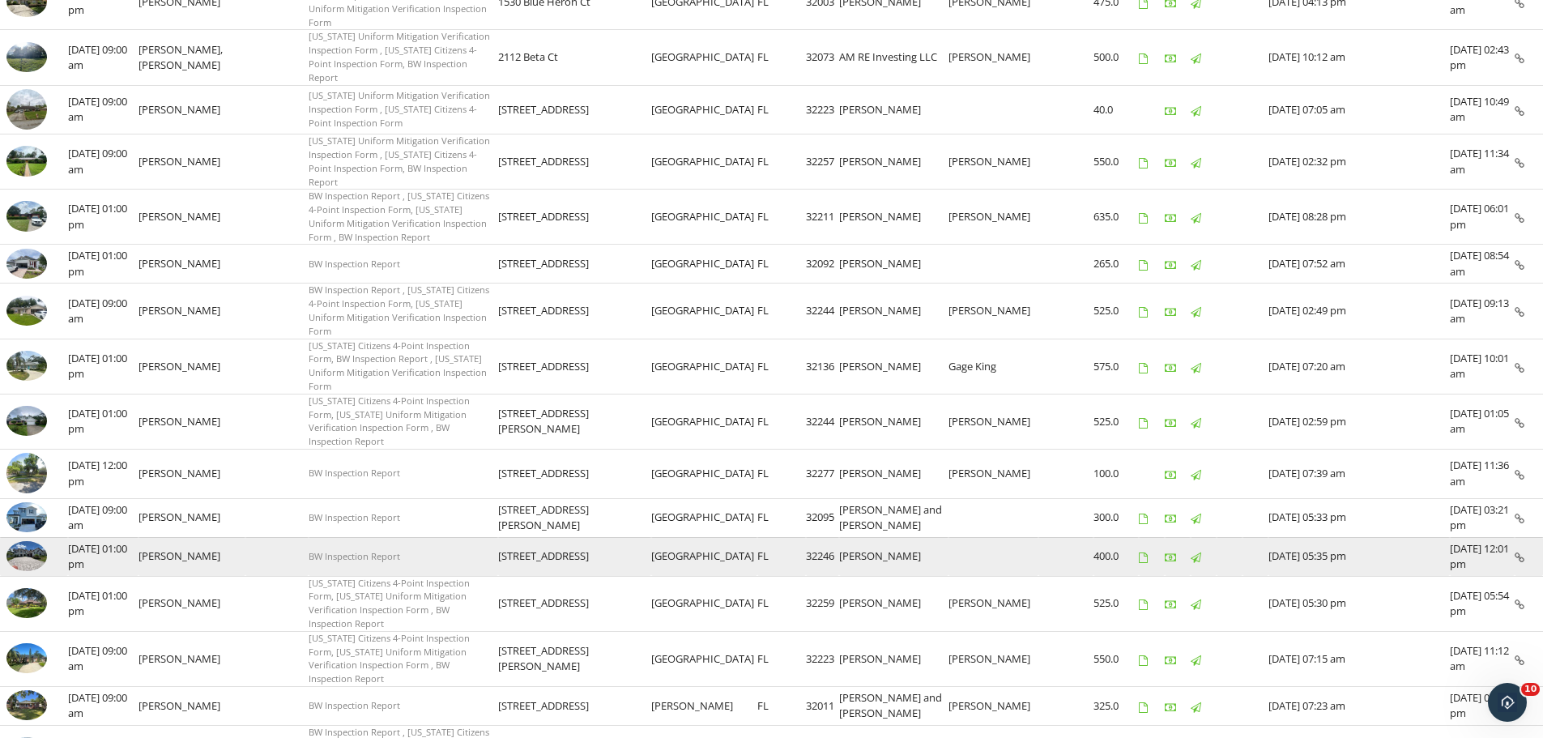
scroll to position [684, 0]
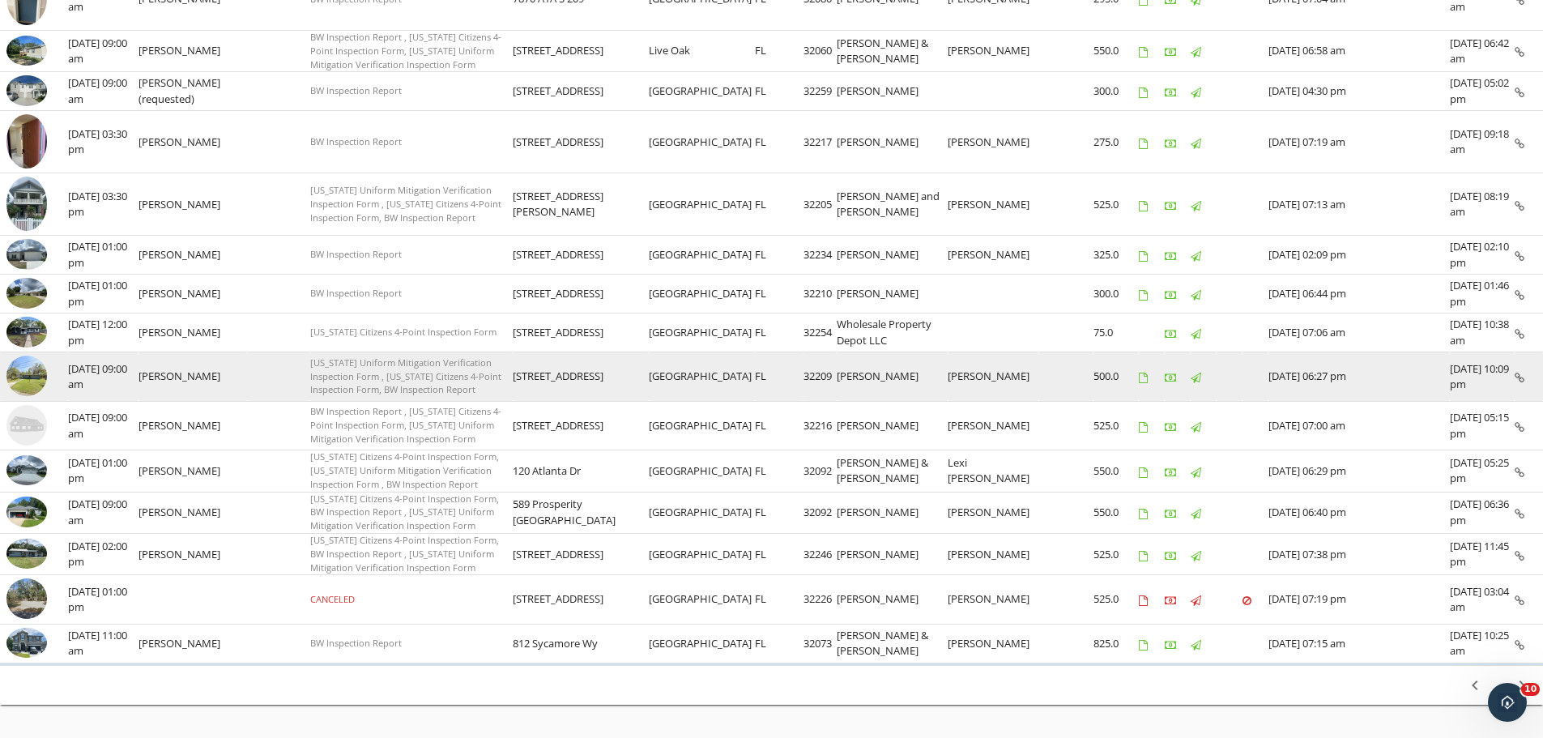
scroll to position [744, 0]
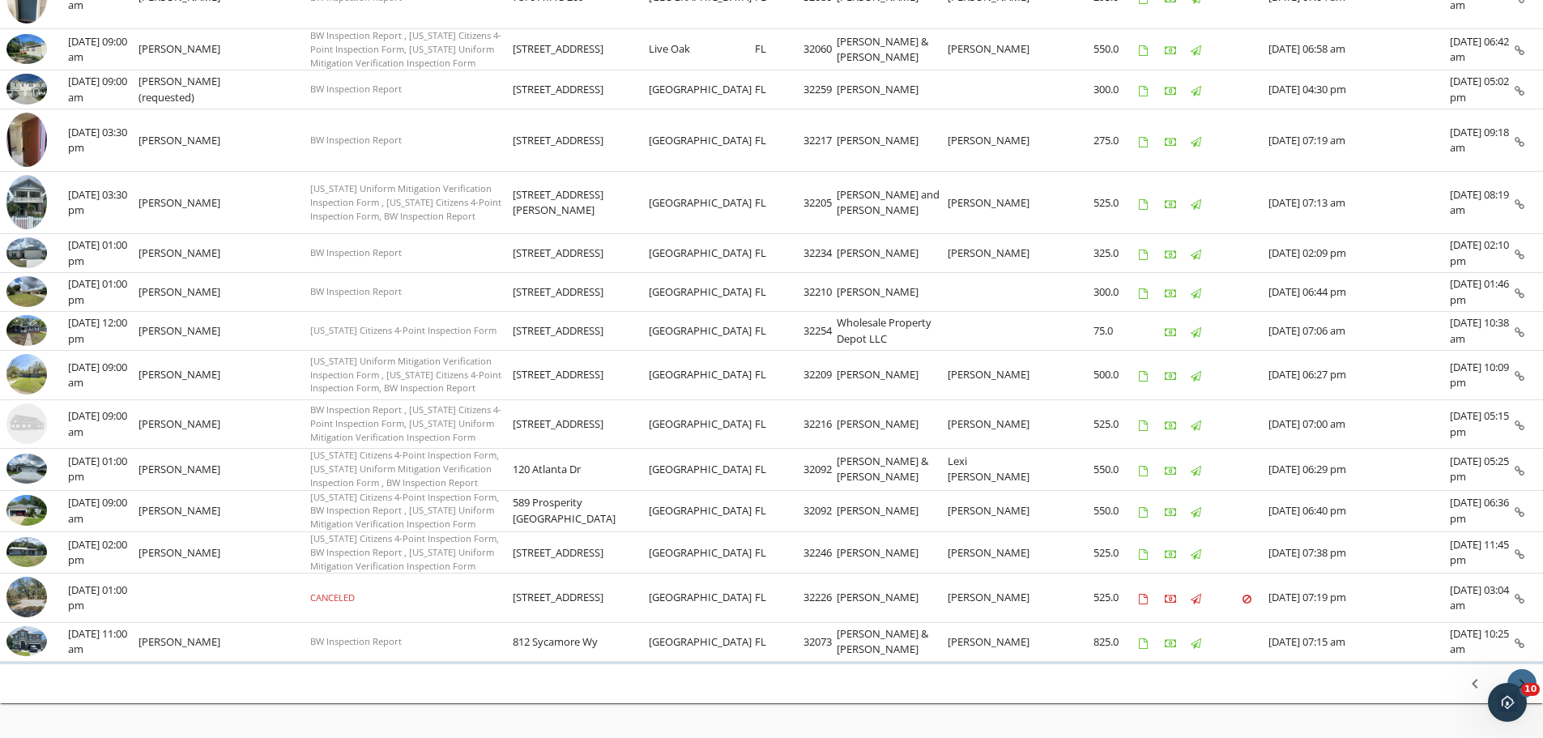
click at [1526, 674] on icon "chevron_right" at bounding box center [1521, 683] width 19 height 19
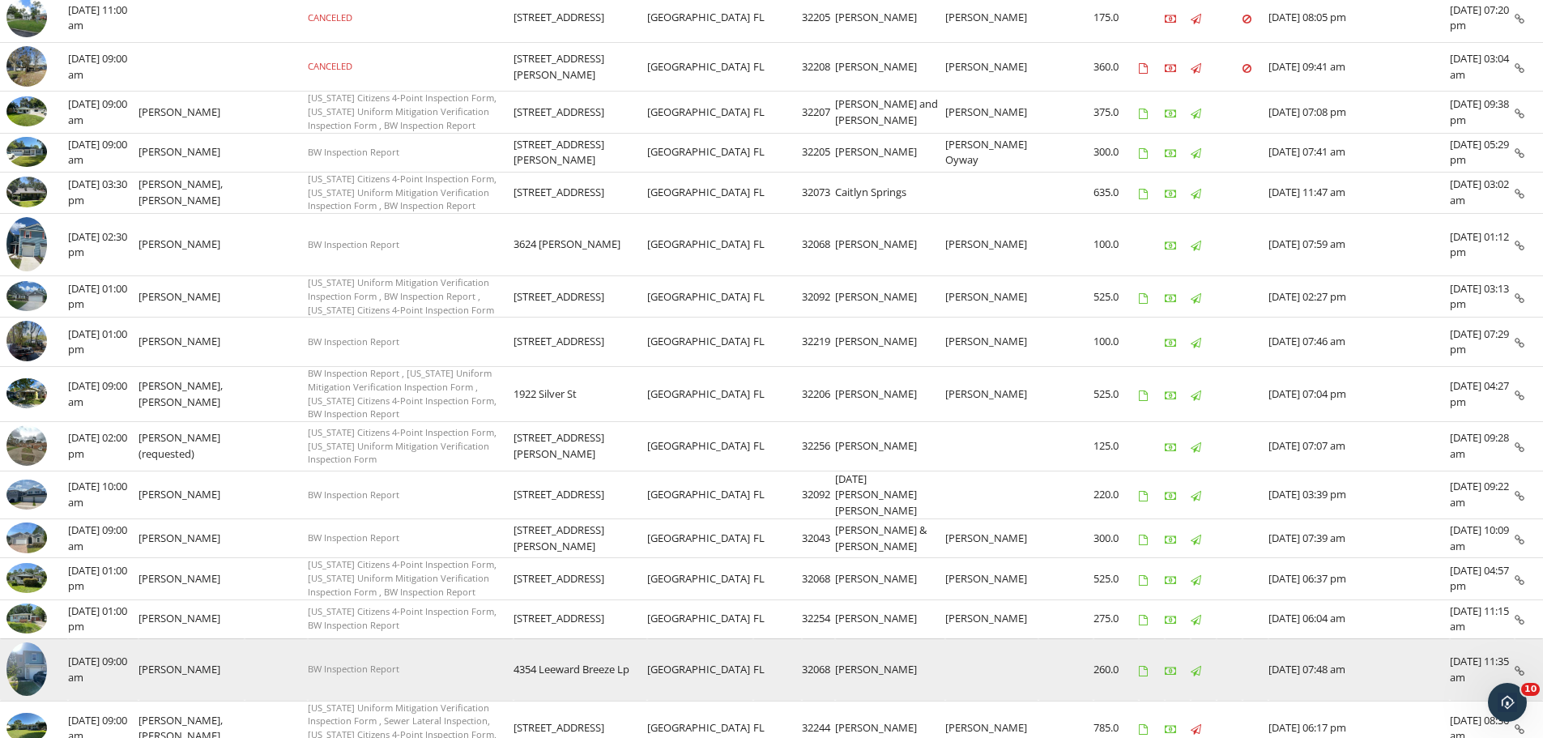
scroll to position [727, 0]
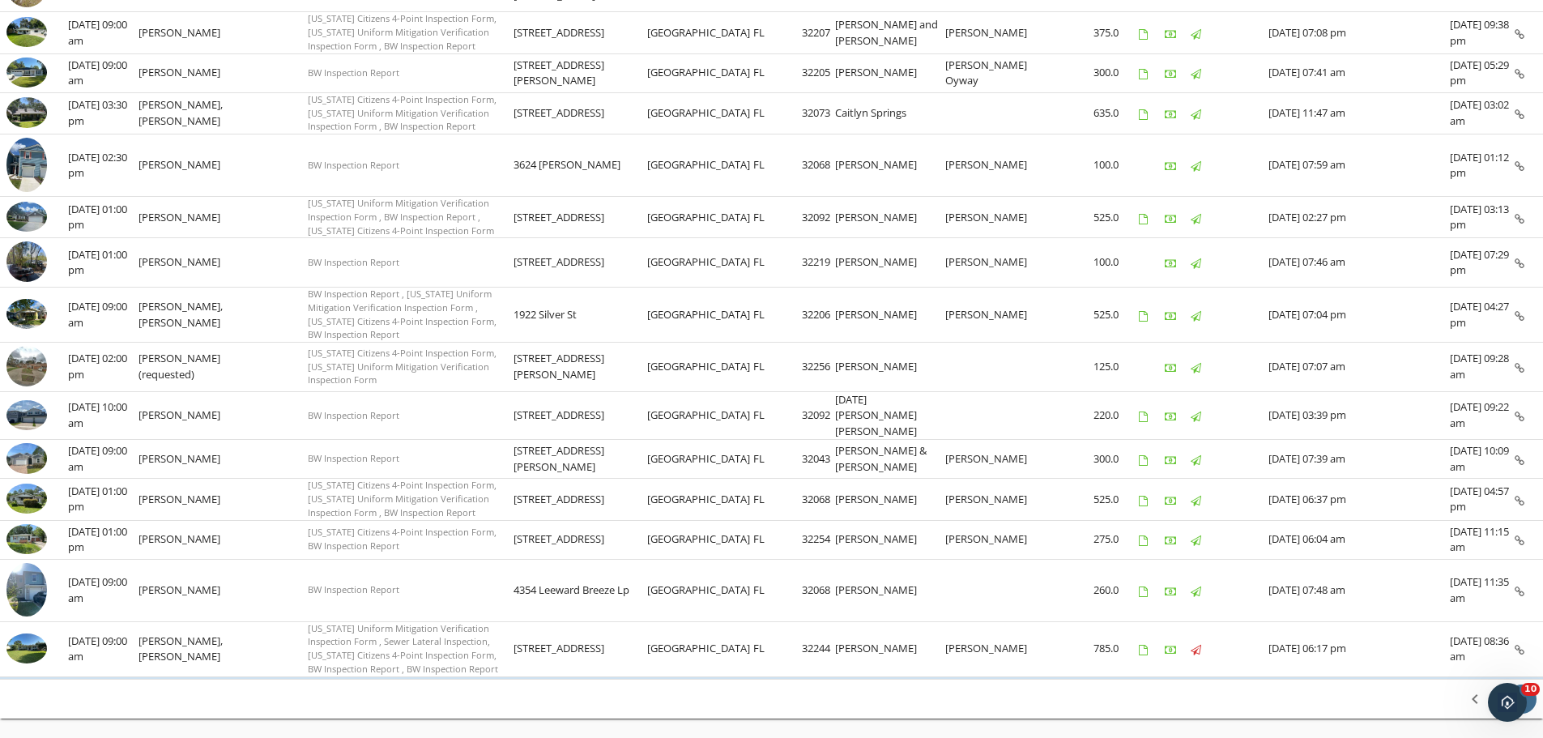
click at [1520, 689] on icon "chevron_right" at bounding box center [1521, 698] width 19 height 19
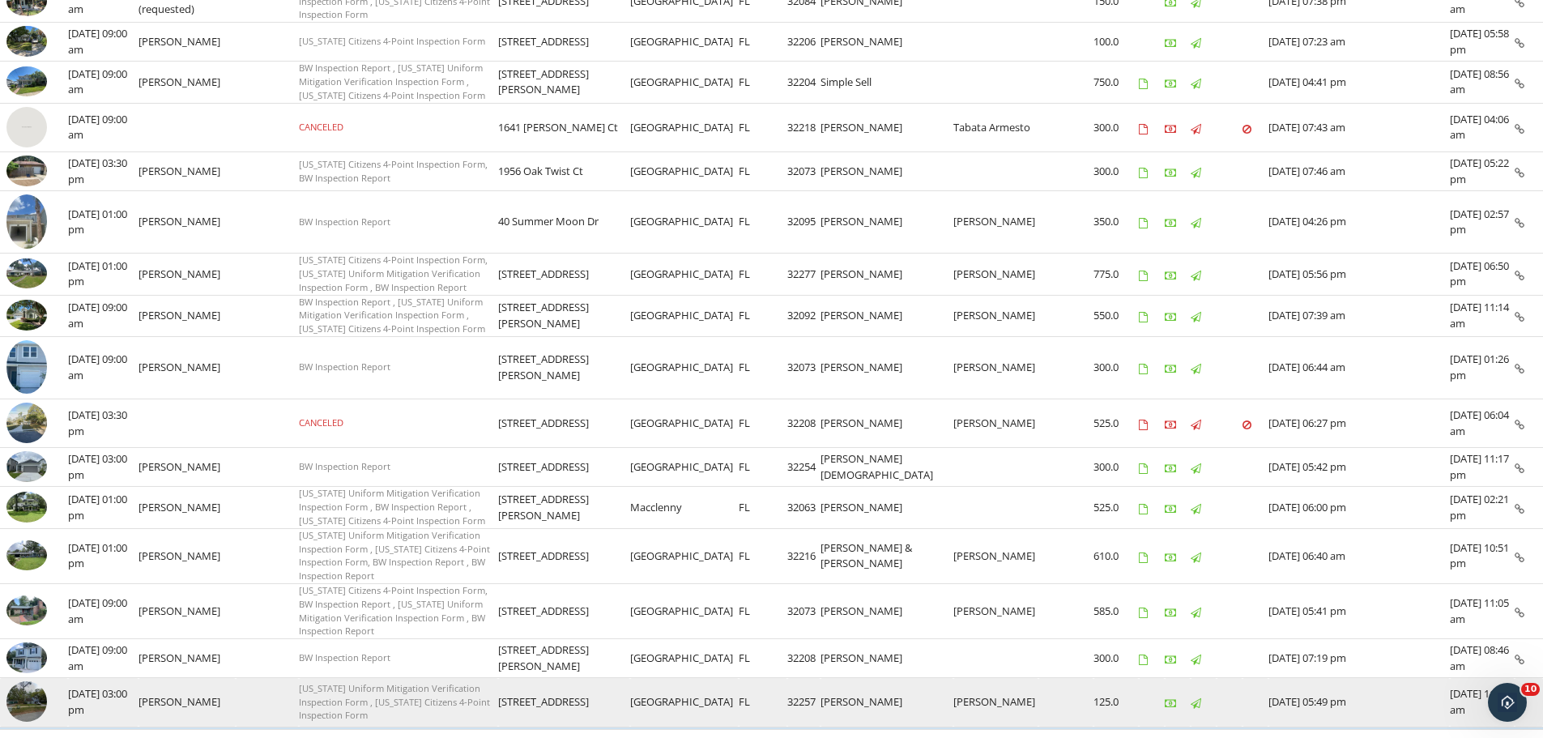
scroll to position [683, 0]
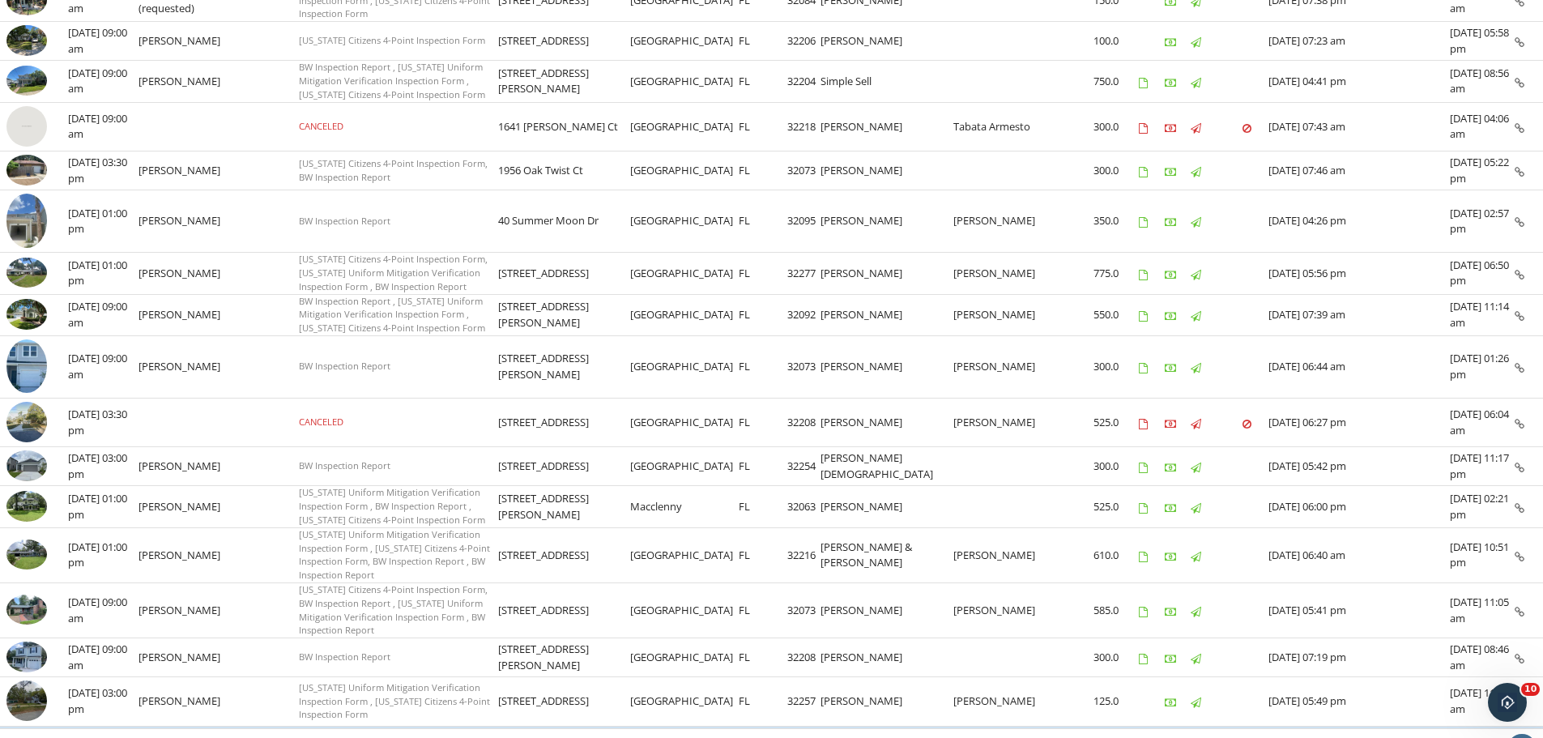
click at [1522, 737] on icon "chevron_right" at bounding box center [1521, 748] width 19 height 19
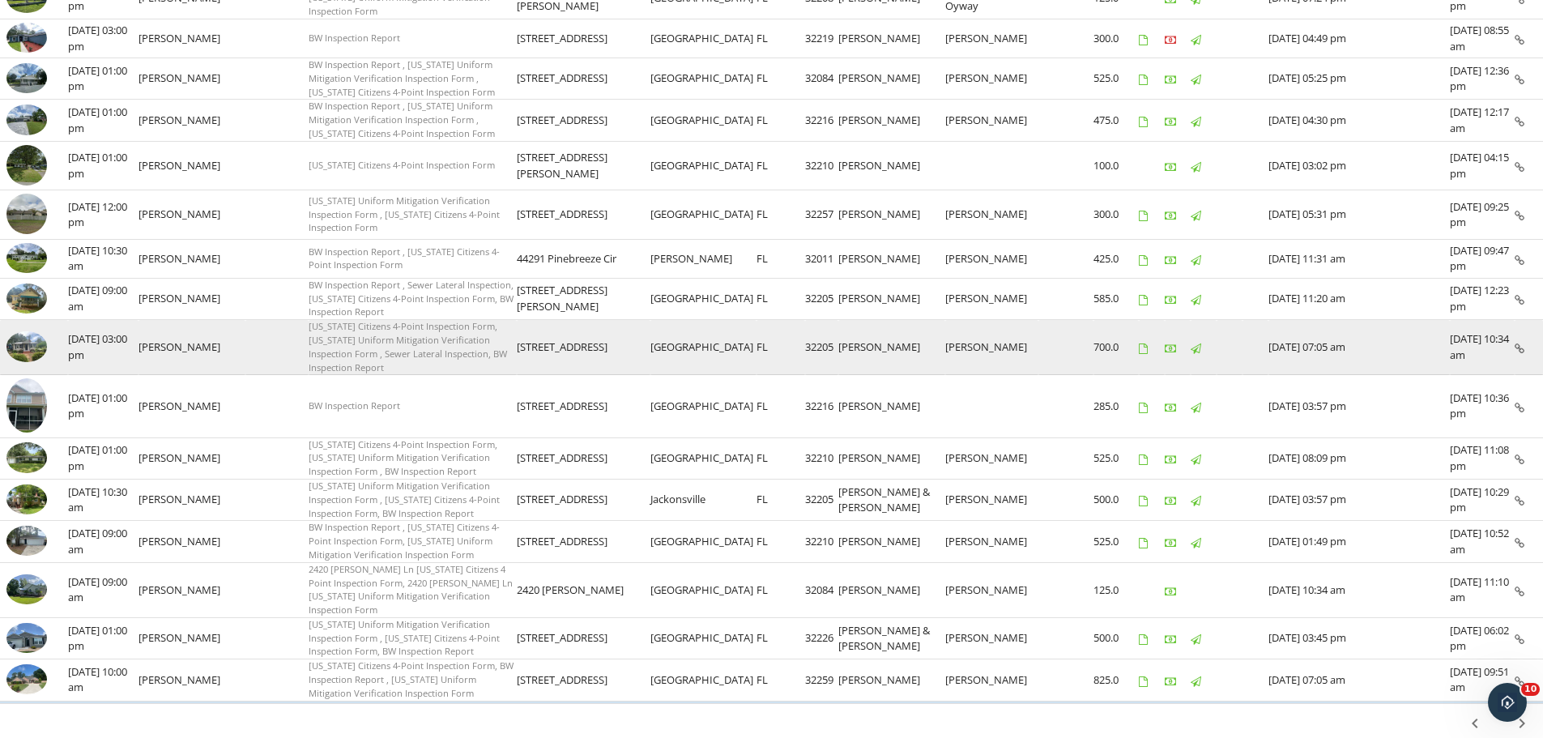
scroll to position [680, 0]
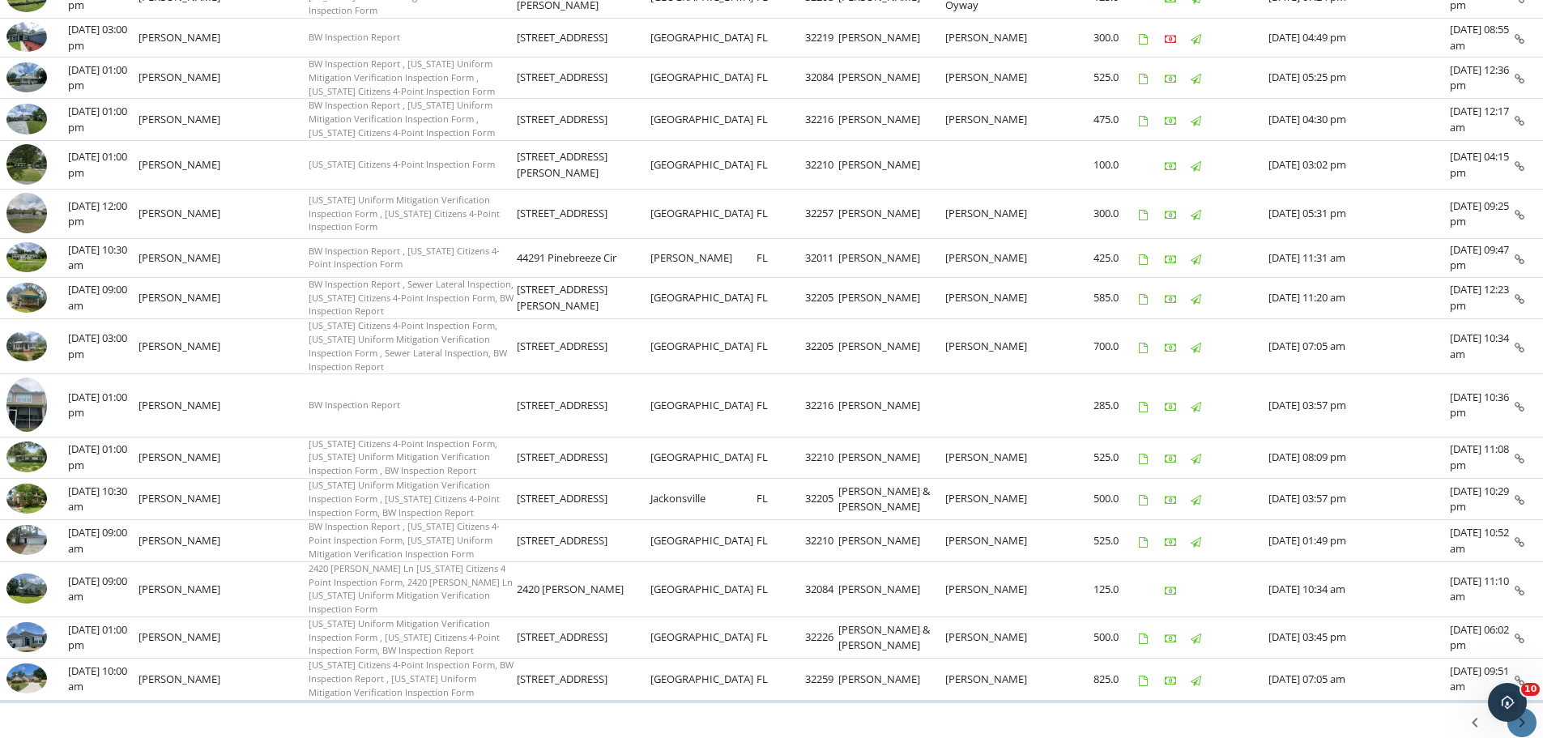
click at [1520, 713] on icon "chevron_right" at bounding box center [1521, 722] width 19 height 19
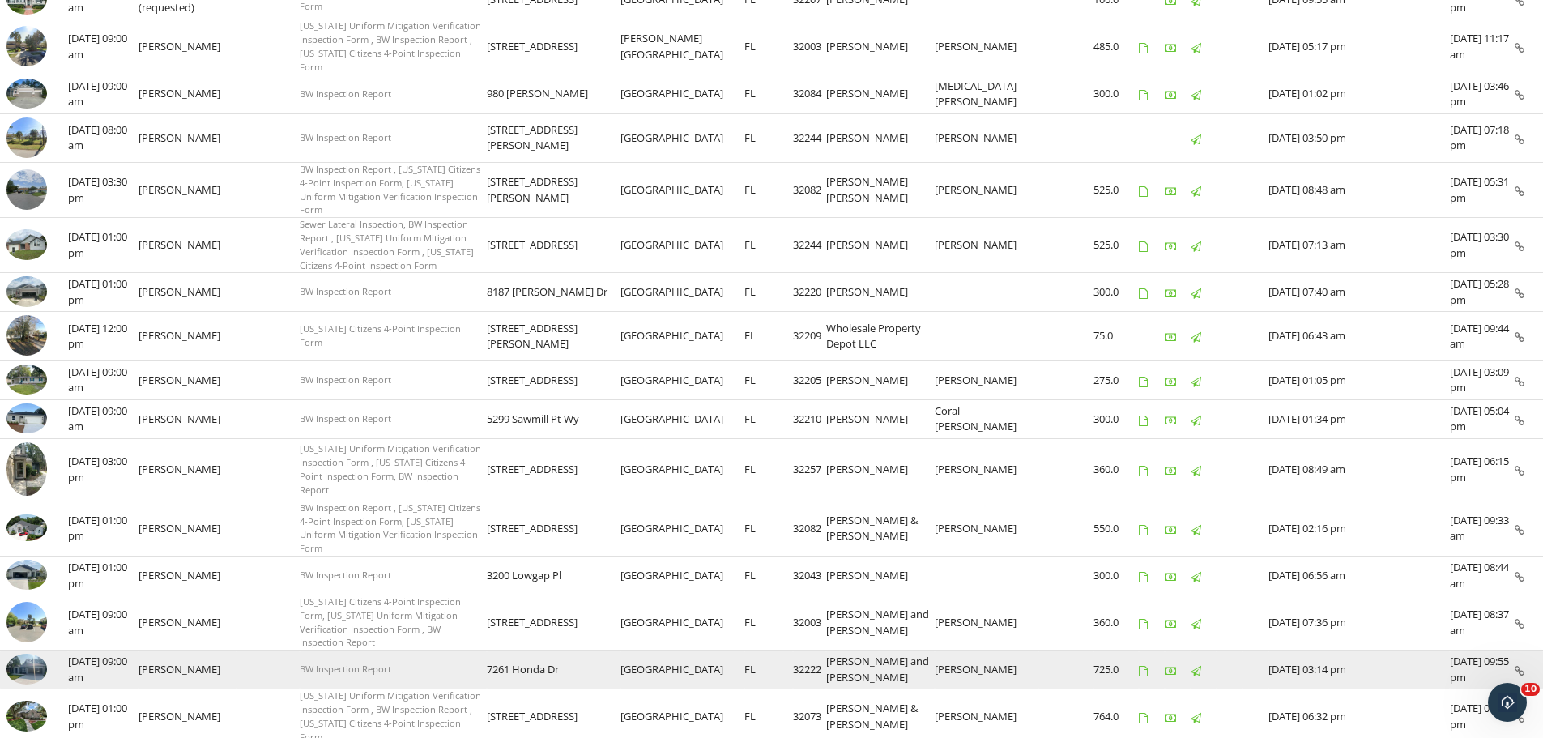
scroll to position [711, 0]
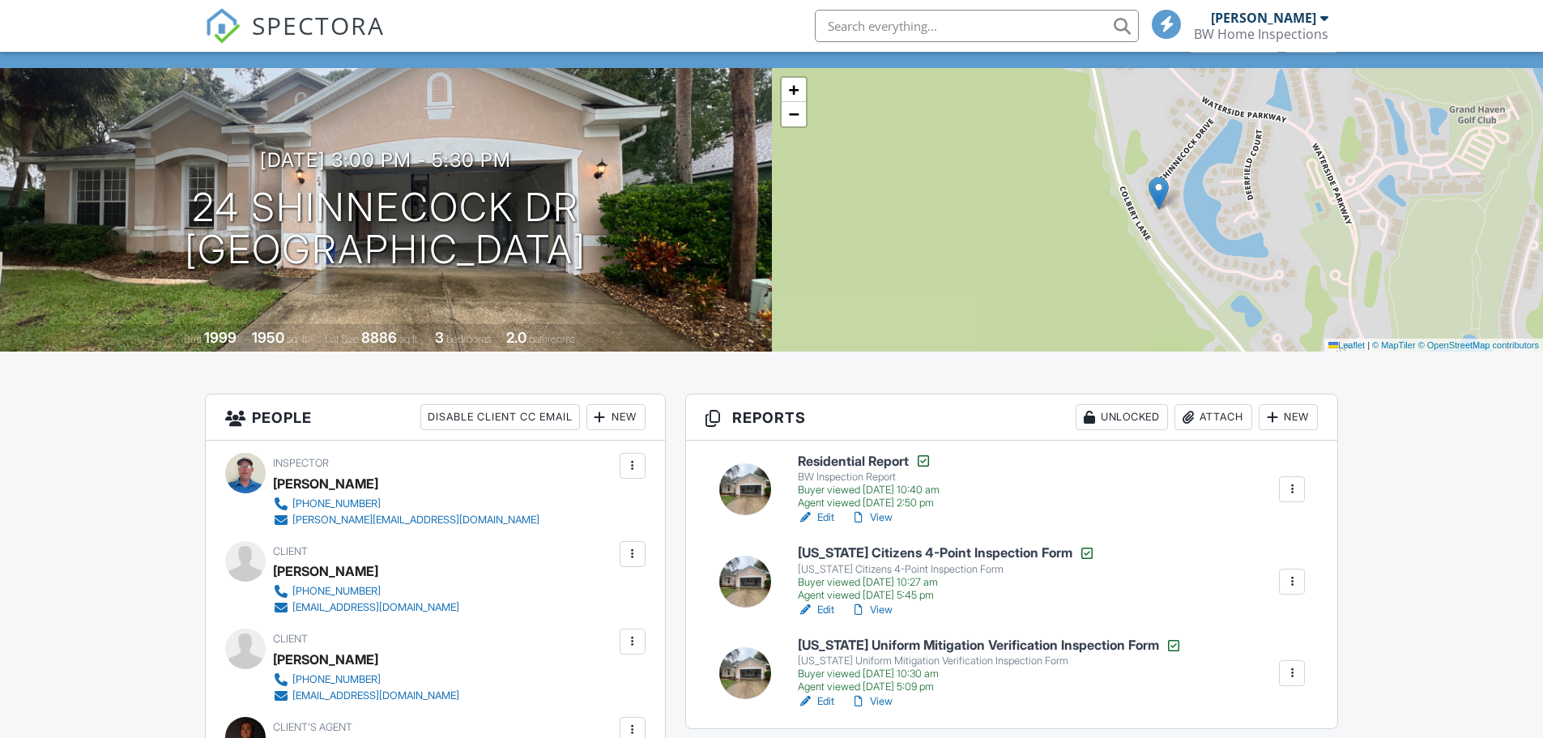
scroll to position [324, 0]
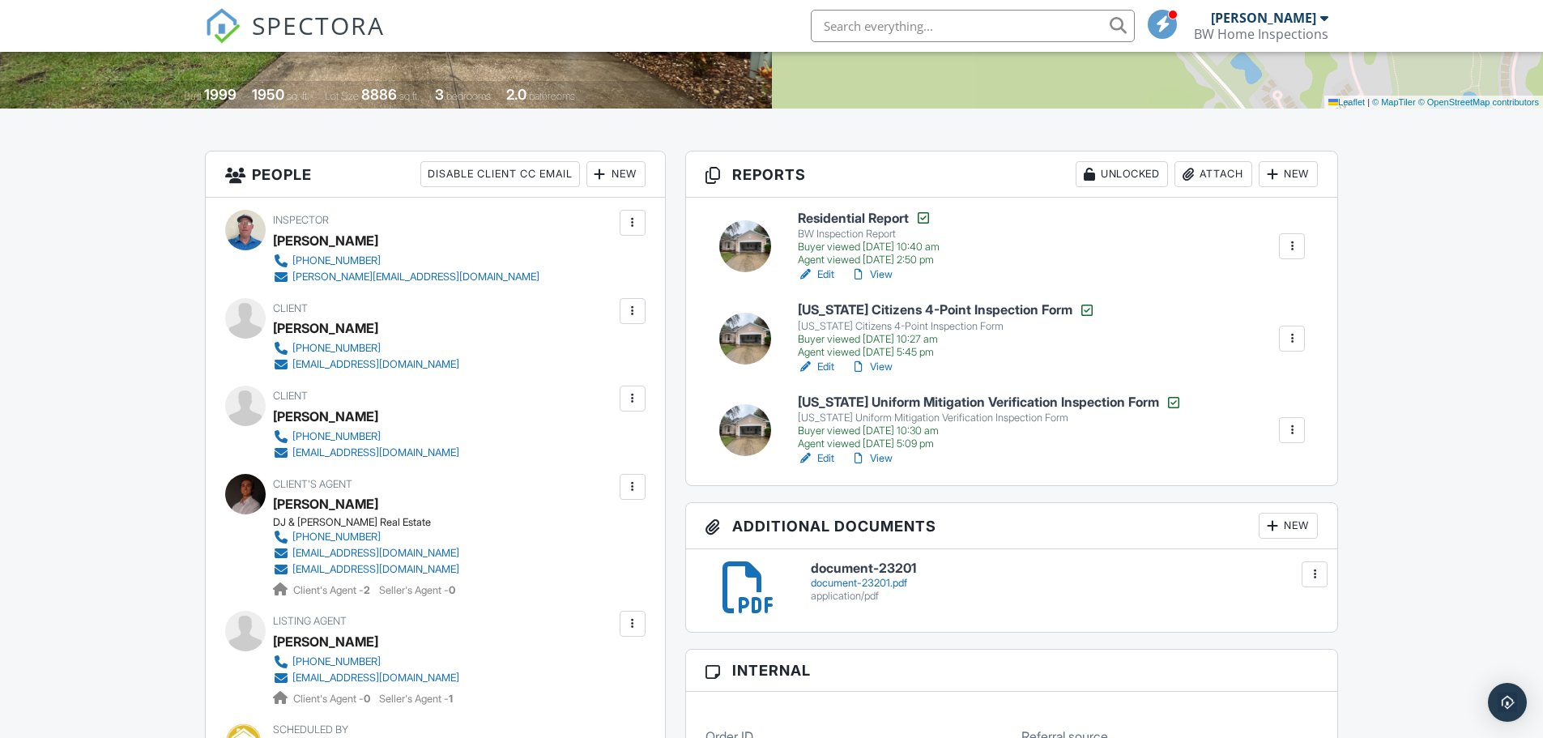
click at [882, 459] on link "View" at bounding box center [872, 458] width 42 height 16
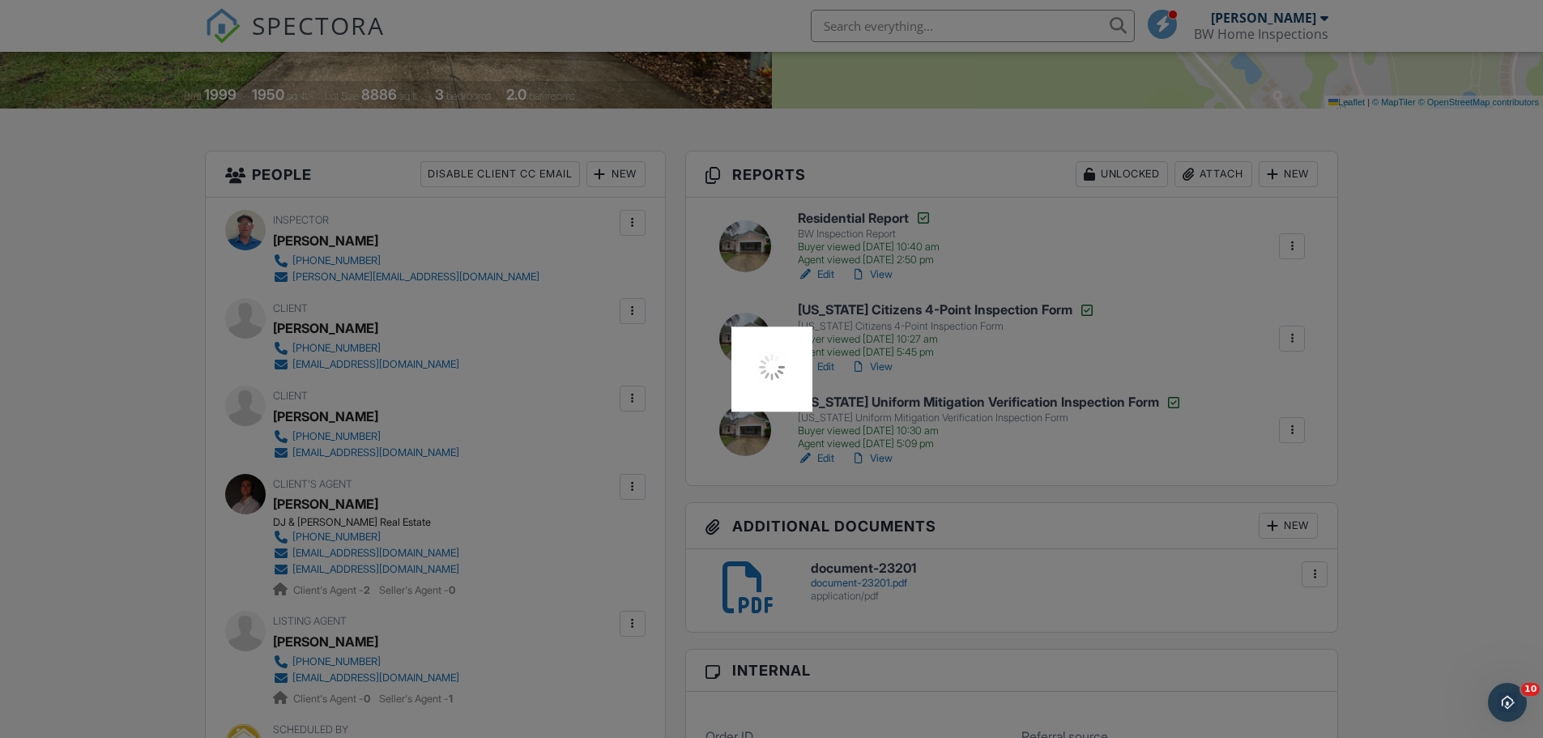
scroll to position [0, 0]
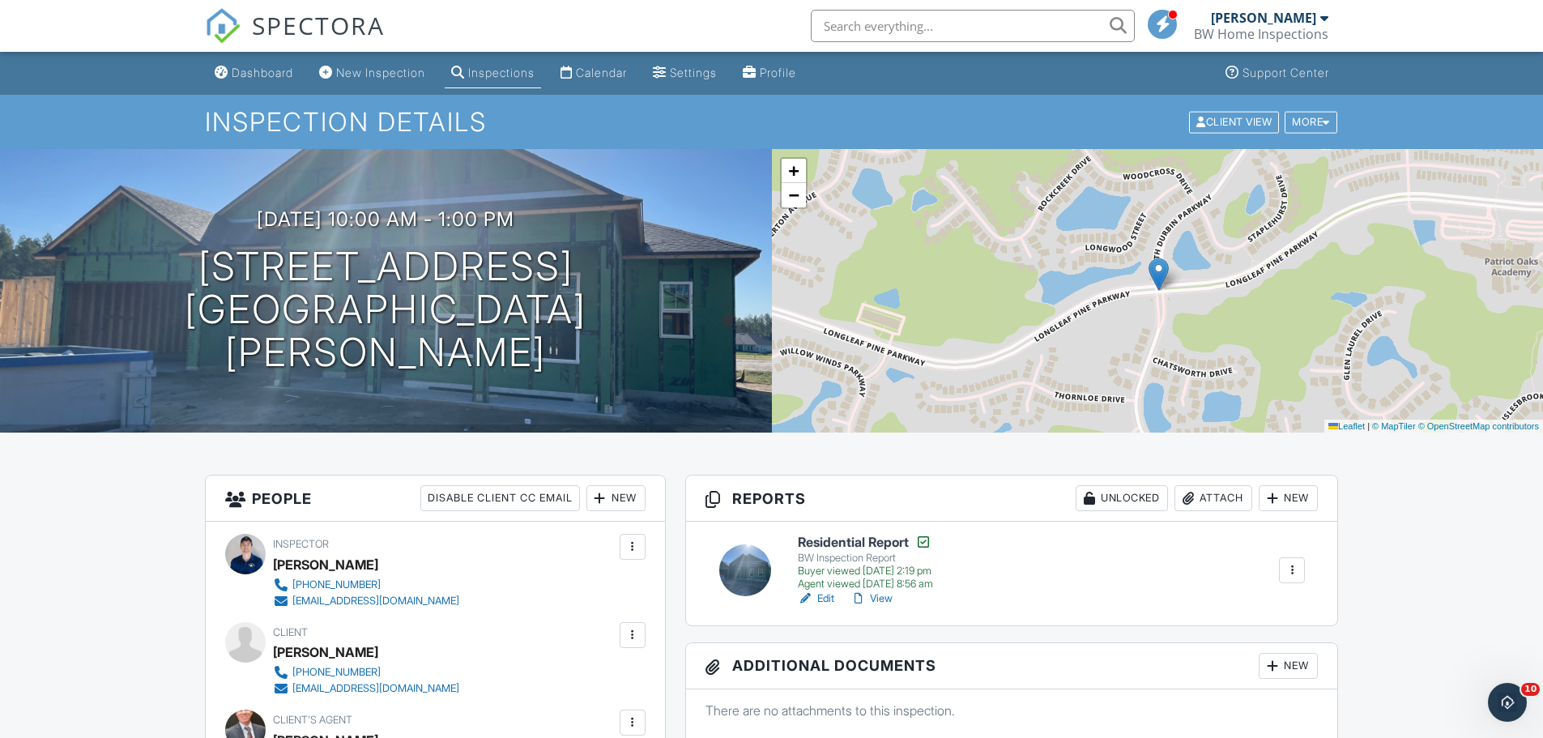
click at [504, 79] on div "Inspections" at bounding box center [501, 73] width 66 height 14
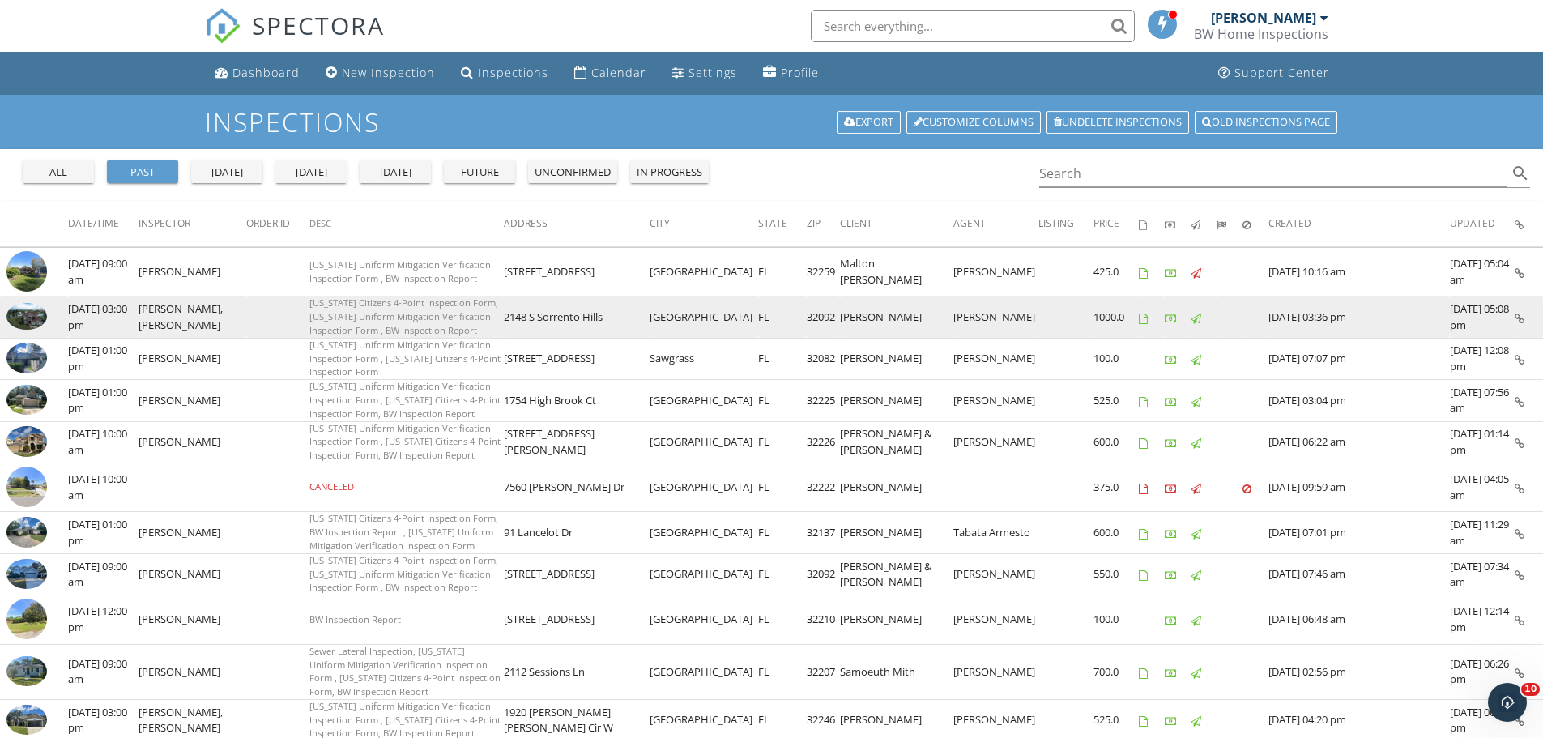
click at [1519, 319] on icon at bounding box center [1520, 318] width 10 height 11
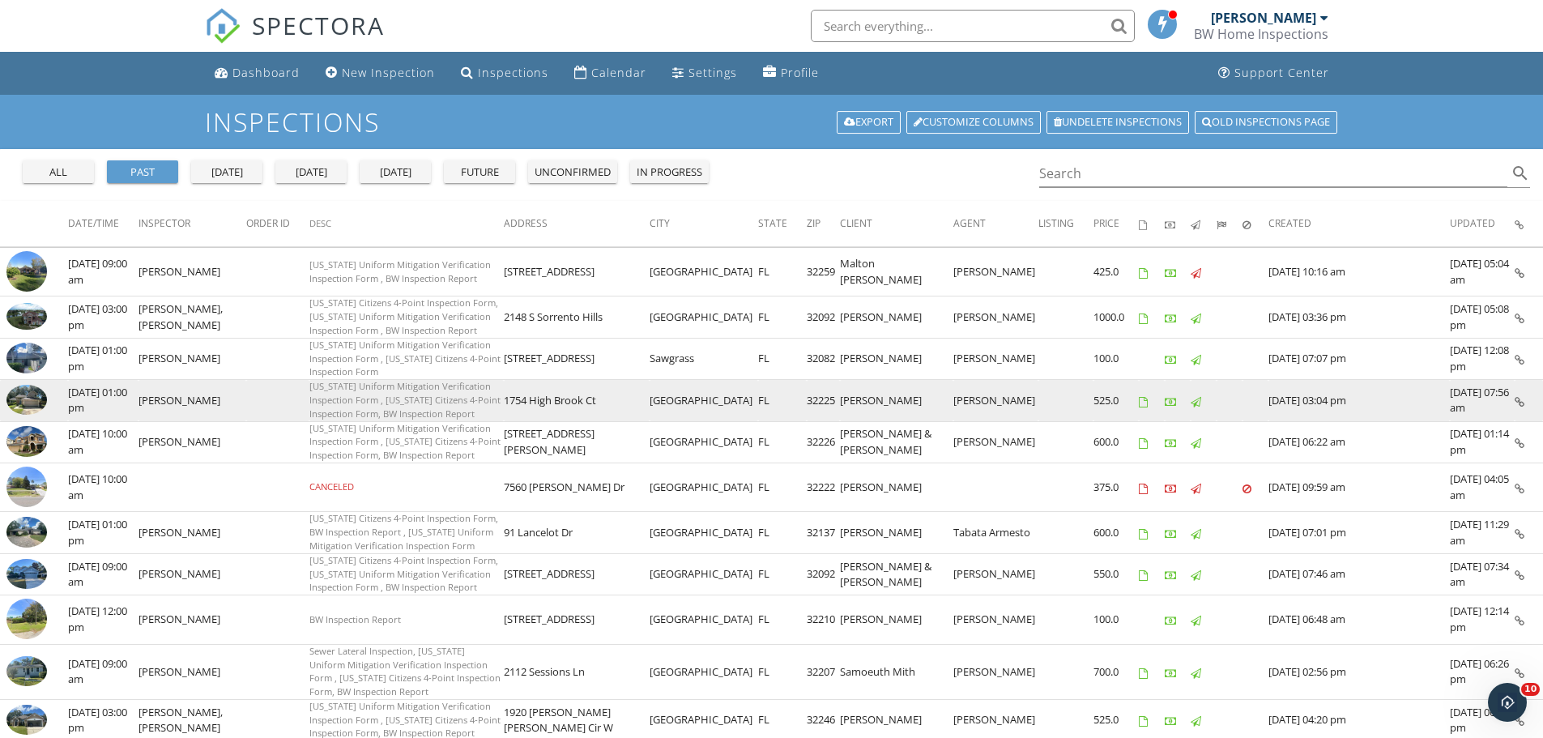
click at [1516, 397] on icon at bounding box center [1520, 402] width 10 height 11
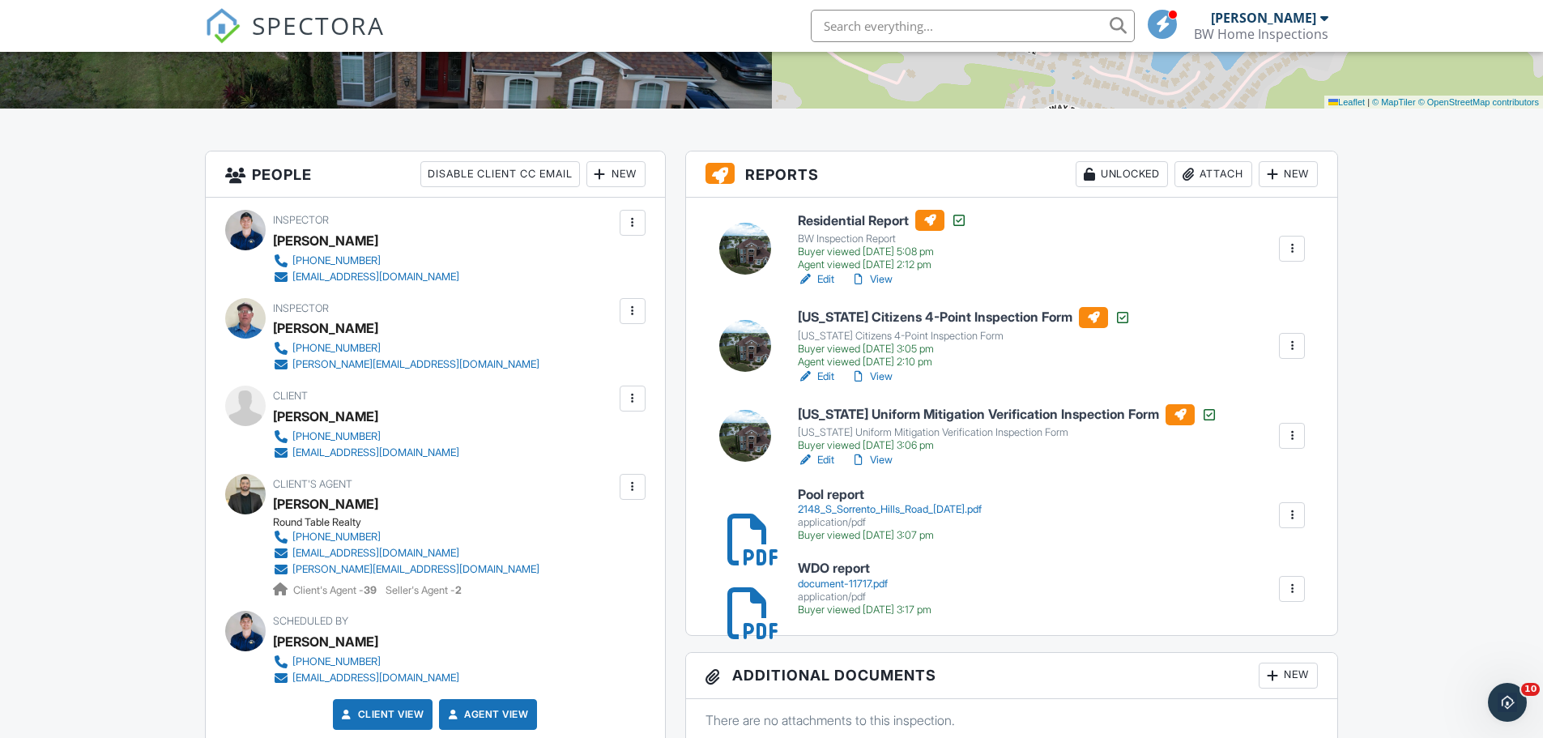
click at [889, 459] on link "View" at bounding box center [872, 460] width 42 height 16
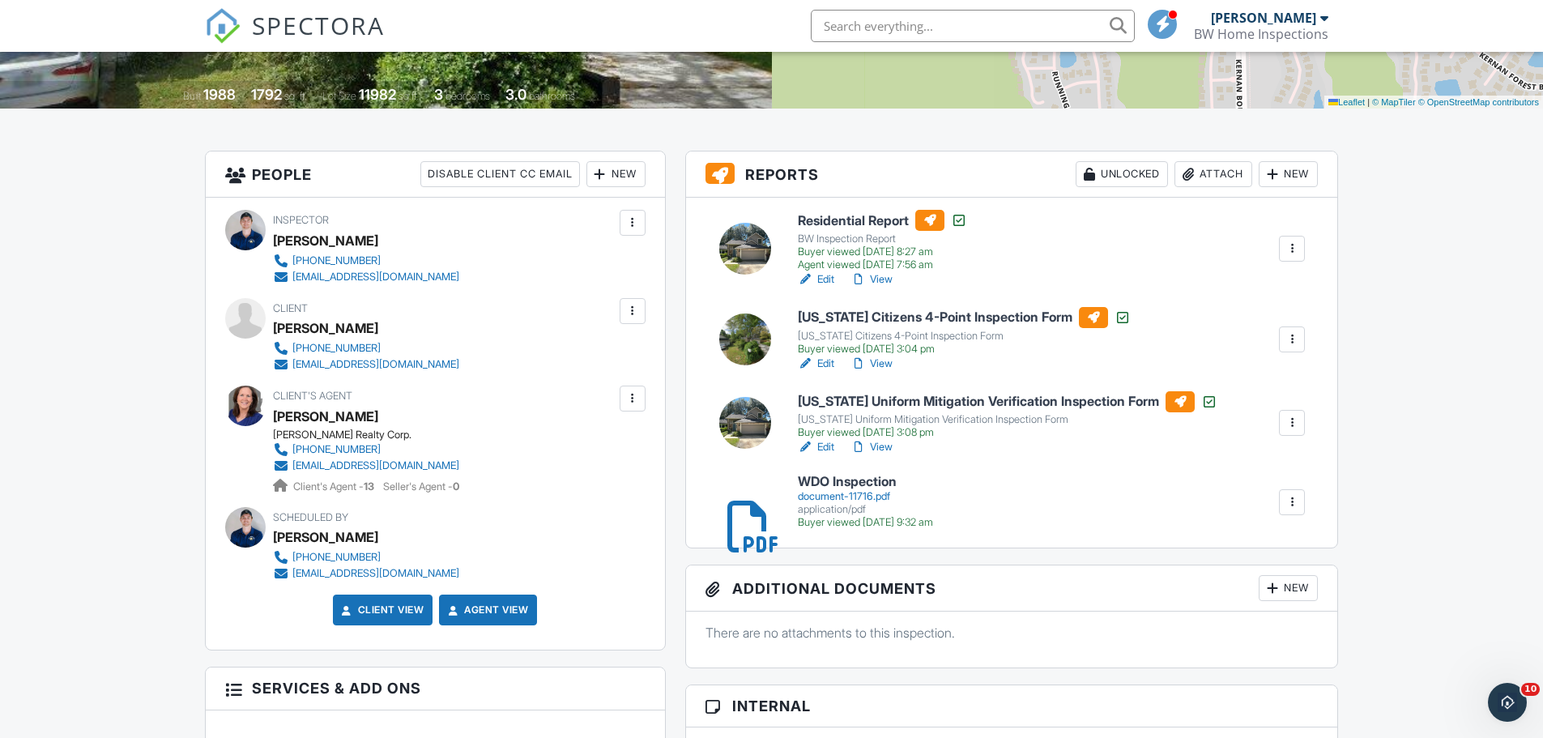
click at [880, 446] on link "View" at bounding box center [872, 447] width 42 height 16
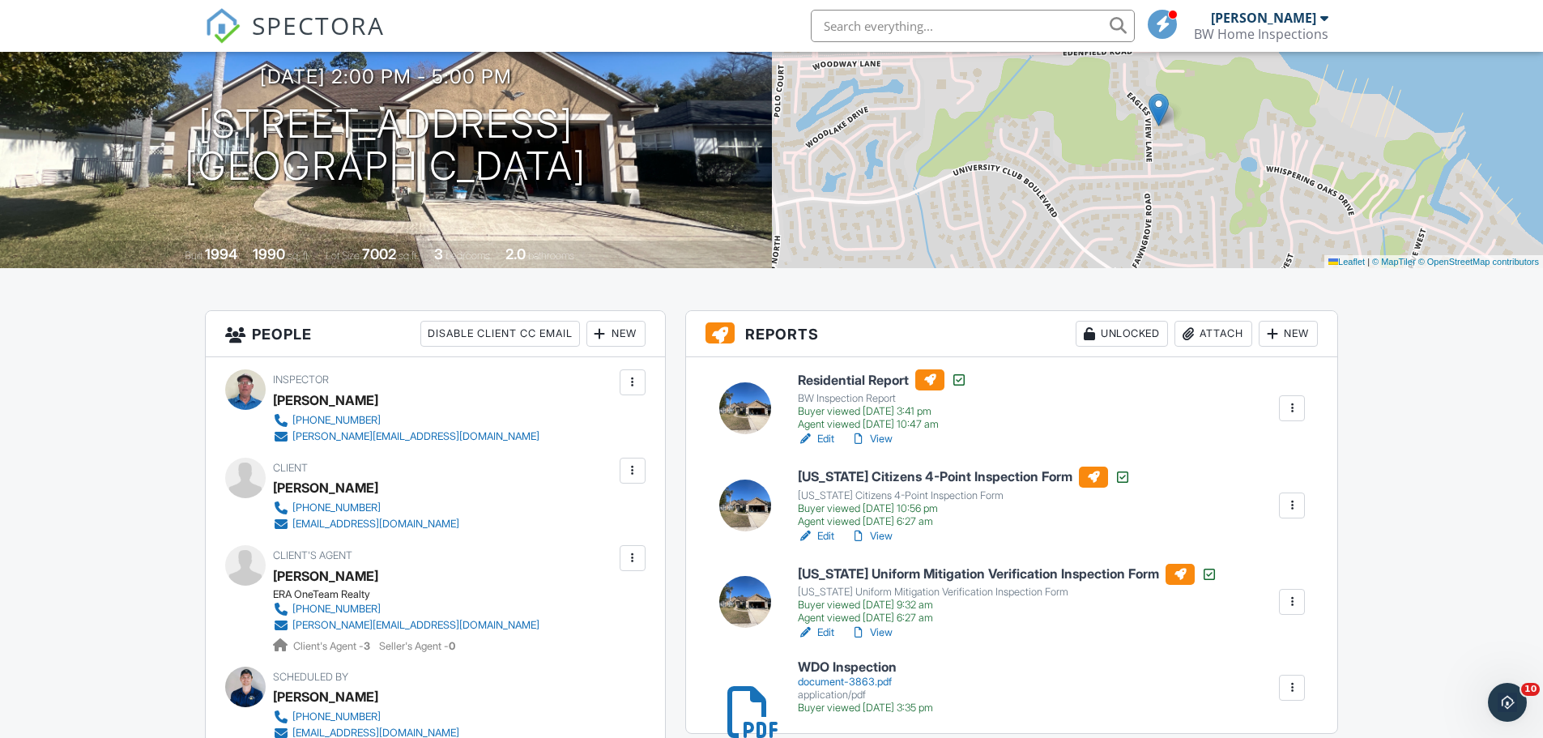
scroll to position [162, 0]
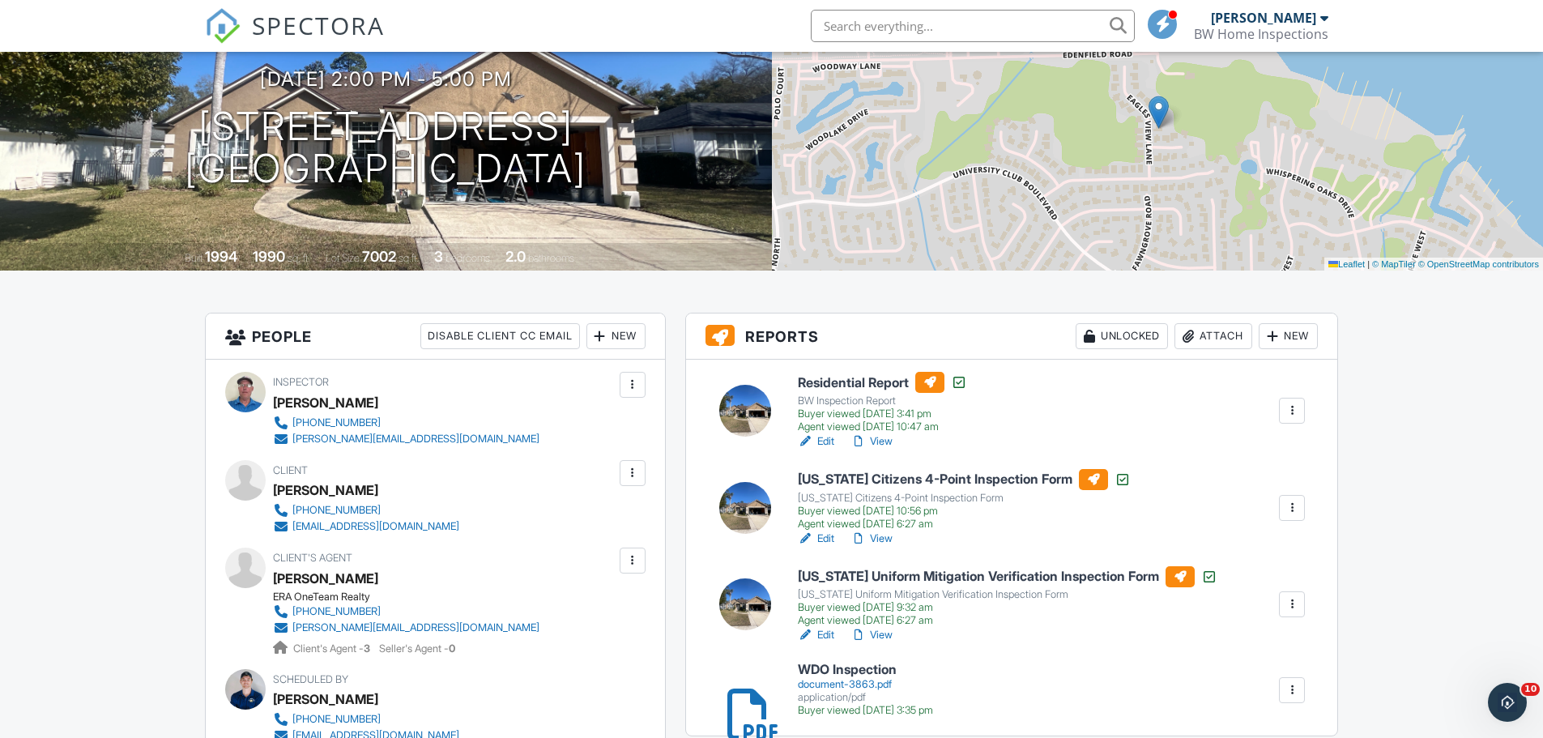
click at [884, 442] on link "View" at bounding box center [872, 441] width 42 height 16
